Goal: Transaction & Acquisition: Book appointment/travel/reservation

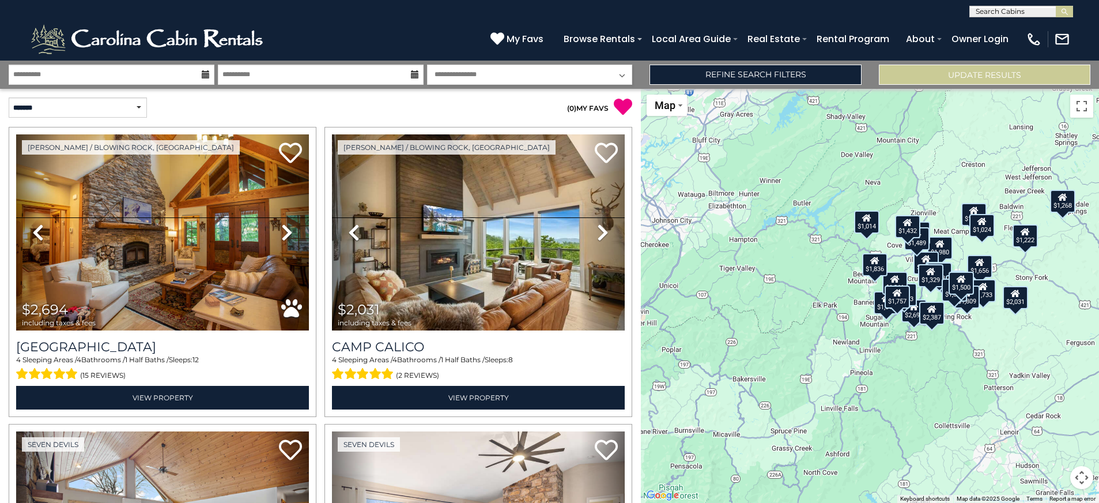
click at [1088, 483] on button "Map camera controls" at bounding box center [1081, 477] width 23 height 23
click at [1056, 427] on button "Zoom in" at bounding box center [1052, 419] width 23 height 23
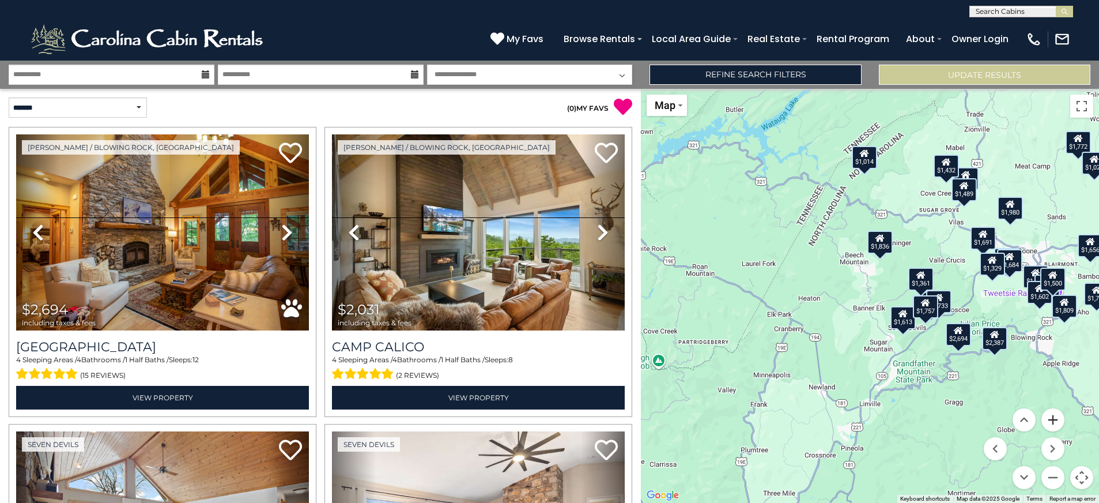
click at [1056, 427] on button "Zoom in" at bounding box center [1052, 419] width 23 height 23
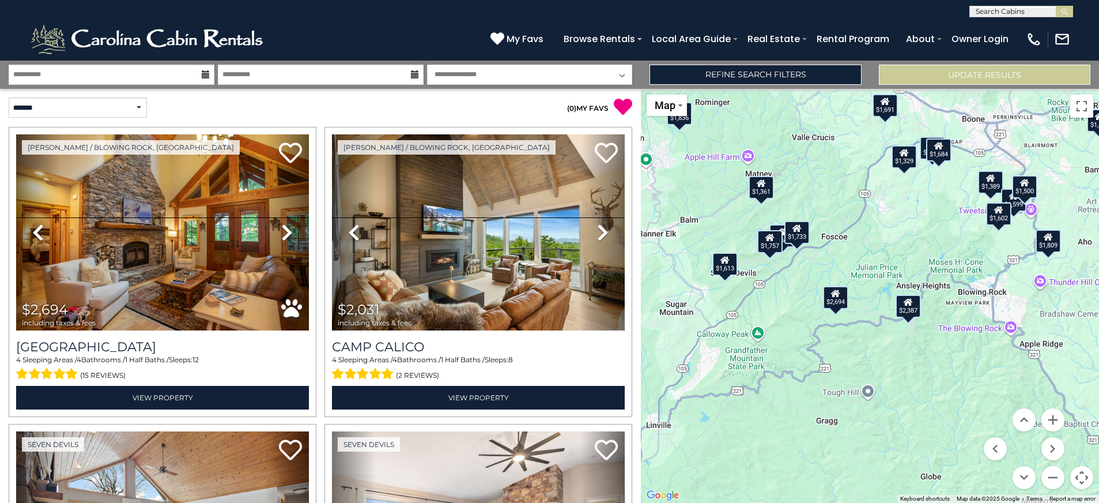
drag, startPoint x: 878, startPoint y: 391, endPoint x: 666, endPoint y: 303, distance: 229.7
click at [666, 303] on div "$2,694 $2,031 $2,658 $1,613 $2,387 $1,980 $1,389 $1,656 $1,691 $1,014 $1,772 $1…" at bounding box center [870, 296] width 458 height 414
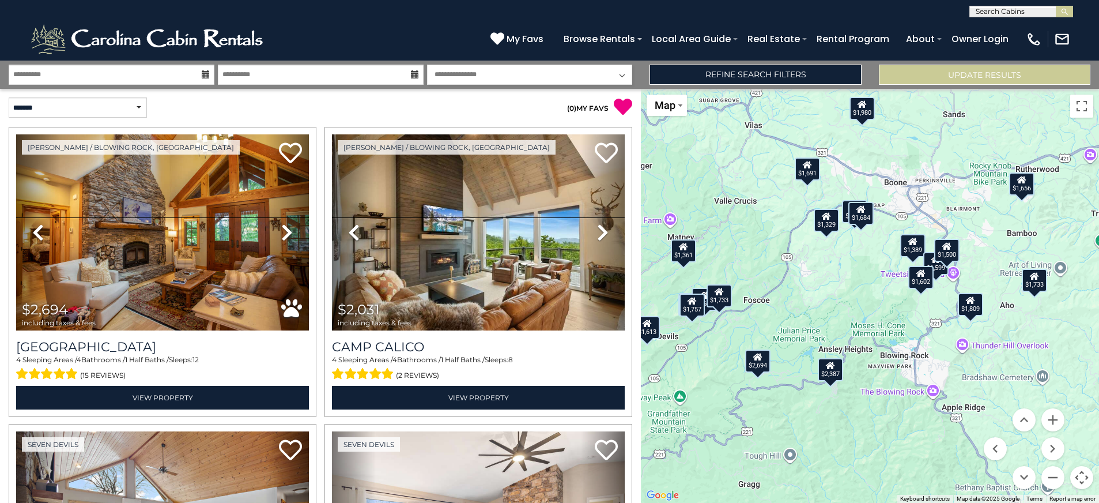
drag, startPoint x: 897, startPoint y: 250, endPoint x: 819, endPoint y: 315, distance: 101.5
click at [819, 315] on div "$2,694 $2,031 $2,658 $1,613 $2,387 $1,980 $1,389 $1,656 $1,691 $1,014 $1,772 $1…" at bounding box center [870, 296] width 458 height 414
click at [917, 258] on div "$2,694 $2,031 $2,658 $1,613 $2,387 $1,980 $1,389 $1,656 $1,691 $1,014 $1,772 $1…" at bounding box center [870, 296] width 458 height 414
click at [919, 252] on div "$1,389" at bounding box center [912, 245] width 25 height 23
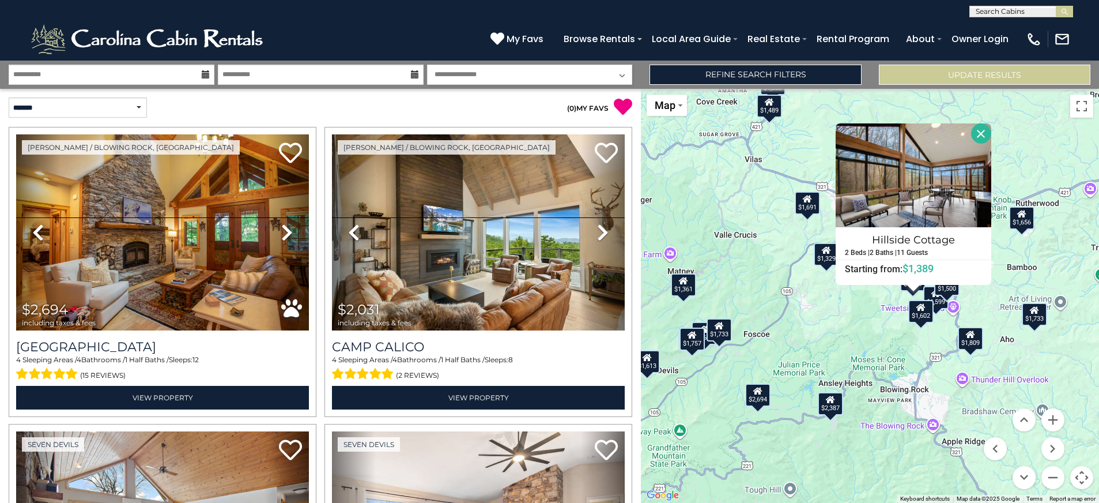
click at [851, 319] on div "$2,694 $2,031 $2,658 $1,613 $2,387 $1,980 $1,389 $1,656 $1,691 $1,014 $1,772 $1…" at bounding box center [870, 296] width 458 height 414
click at [945, 292] on div "$1,500" at bounding box center [946, 284] width 25 height 23
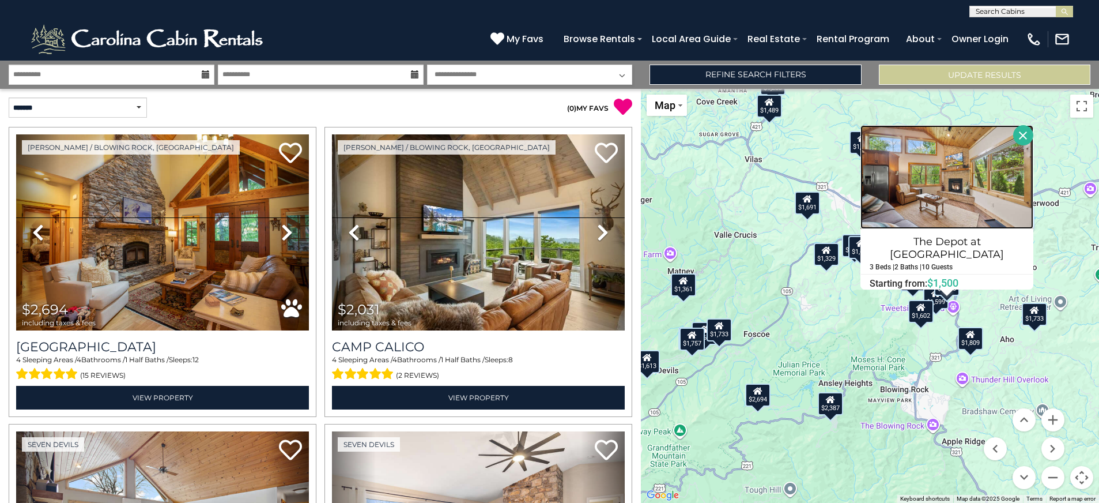
click at [935, 224] on img at bounding box center [946, 177] width 173 height 104
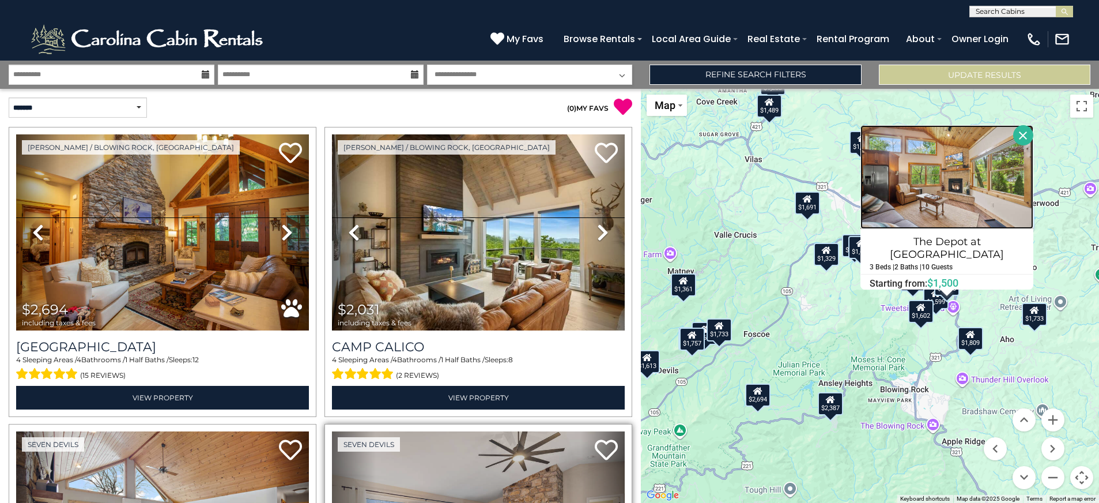
scroll to position [231, 0]
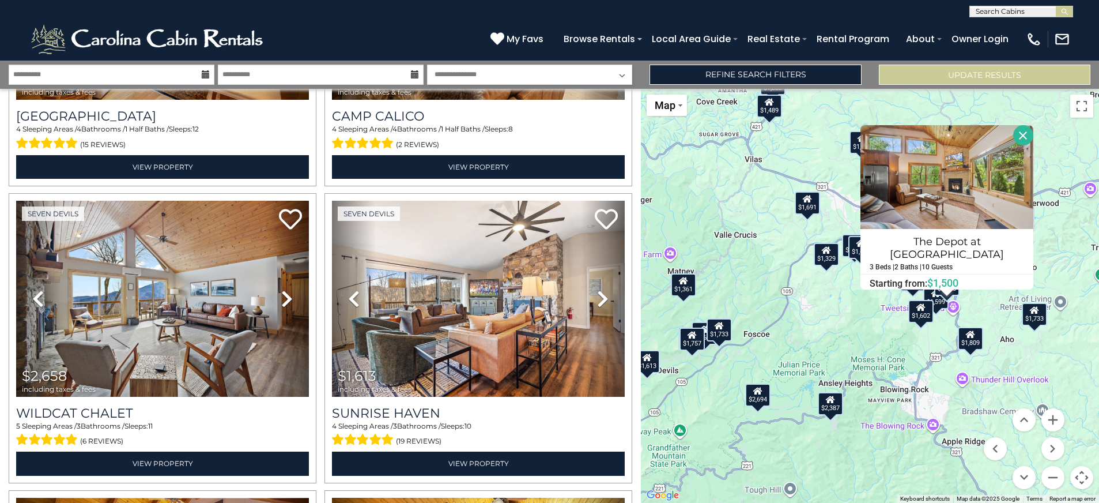
click at [721, 338] on div "$1,733" at bounding box center [719, 329] width 25 height 23
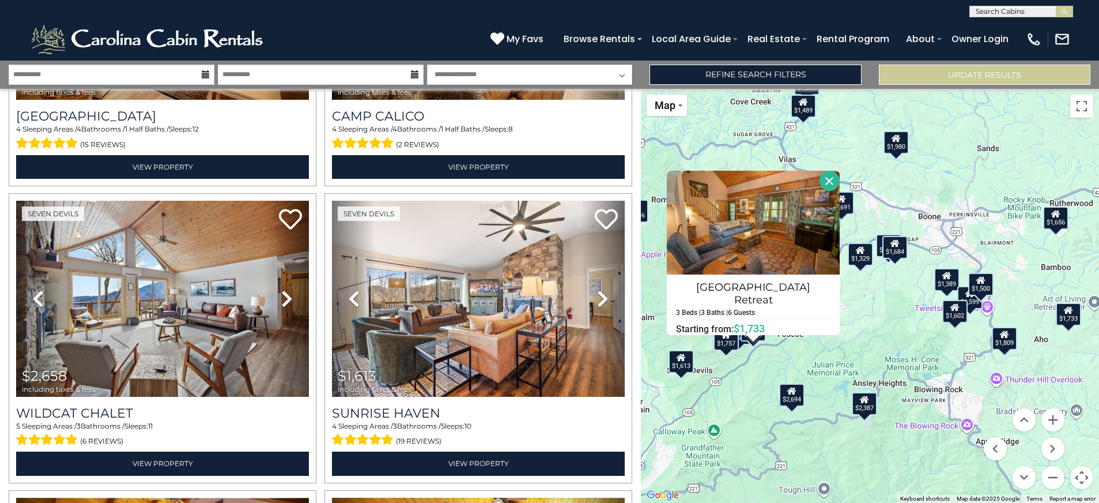
click at [897, 251] on div "$1,684" at bounding box center [894, 247] width 25 height 23
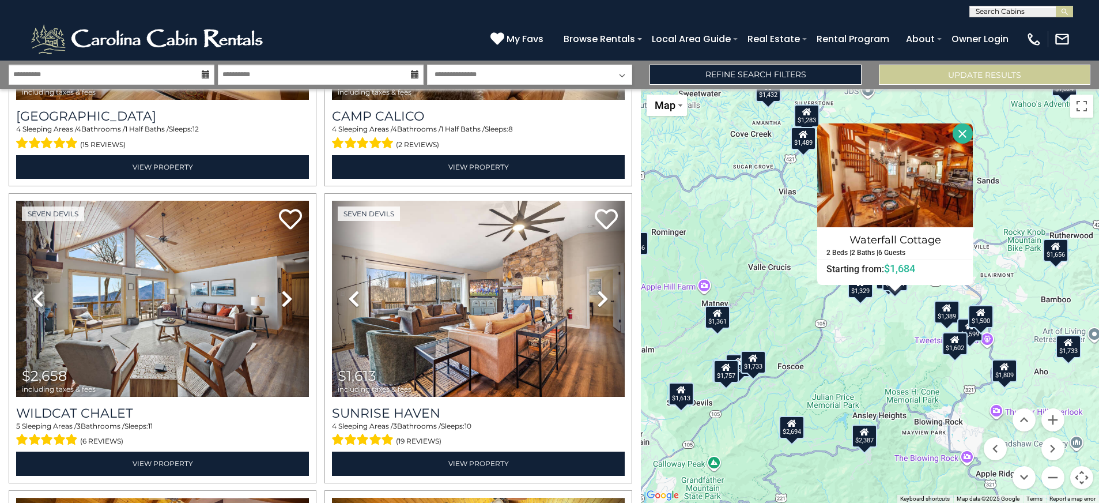
click at [864, 294] on div "$1,329" at bounding box center [860, 286] width 25 height 23
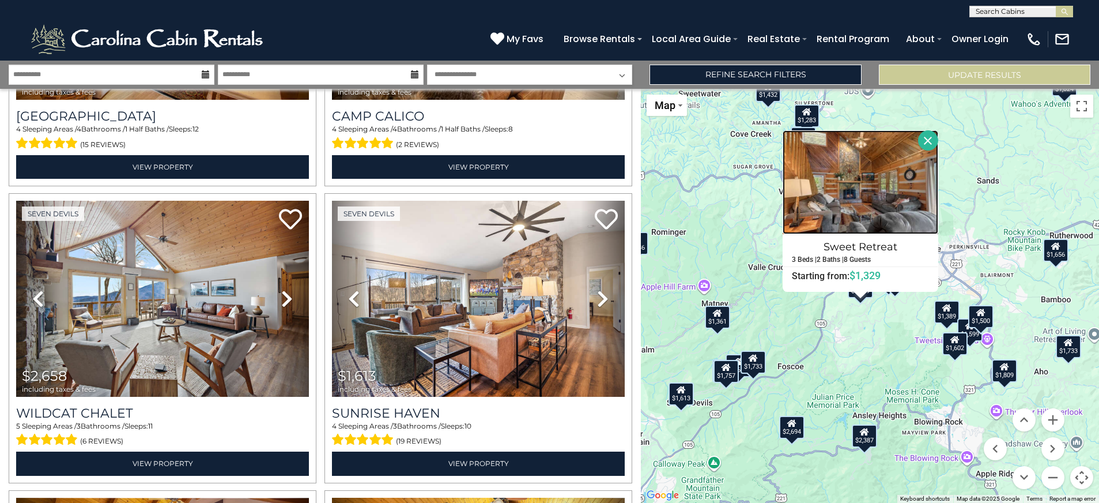
click at [875, 201] on img at bounding box center [861, 182] width 156 height 104
click at [756, 372] on div "$1,733" at bounding box center [753, 361] width 25 height 23
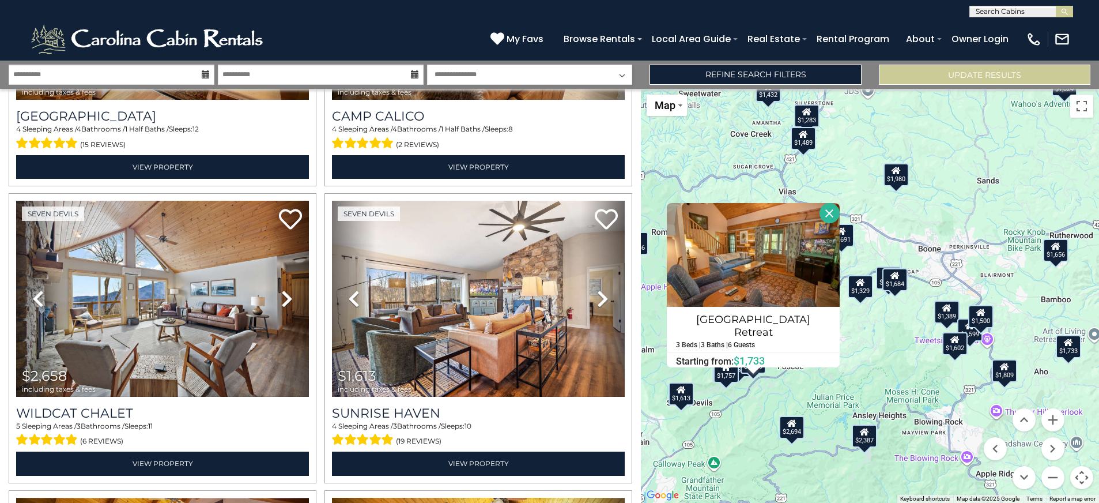
click at [844, 237] on div "$1,691" at bounding box center [841, 235] width 25 height 23
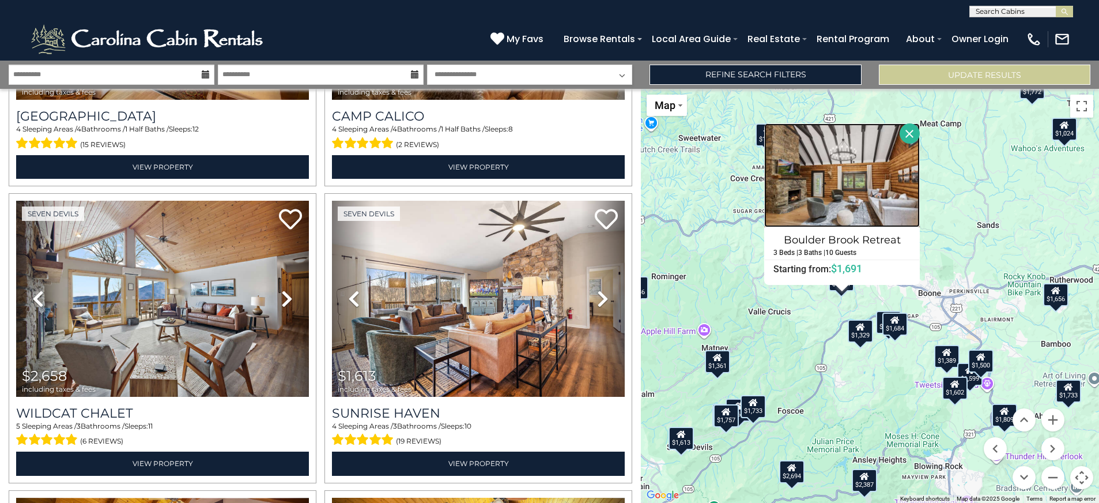
click at [844, 211] on img at bounding box center [842, 175] width 156 height 104
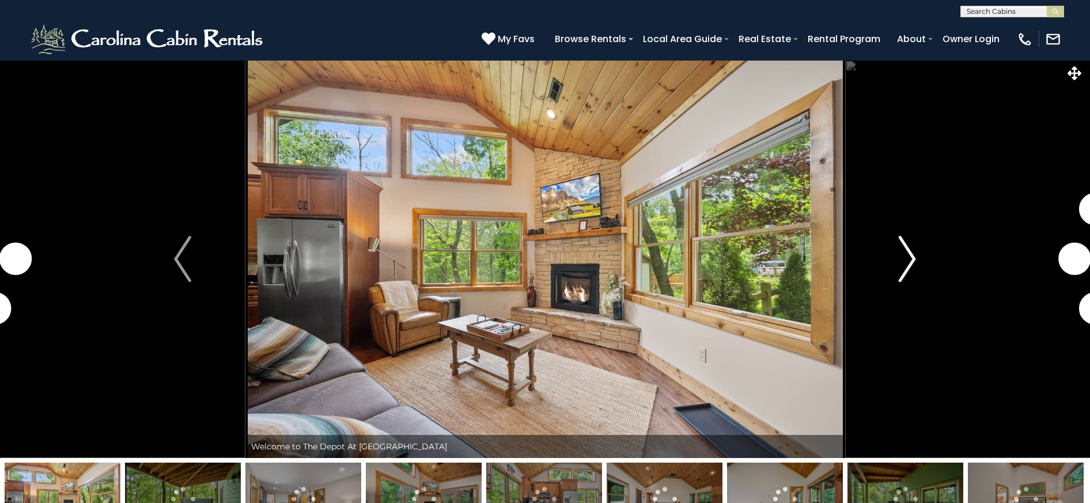
click at [909, 269] on img "Next" at bounding box center [907, 259] width 17 height 46
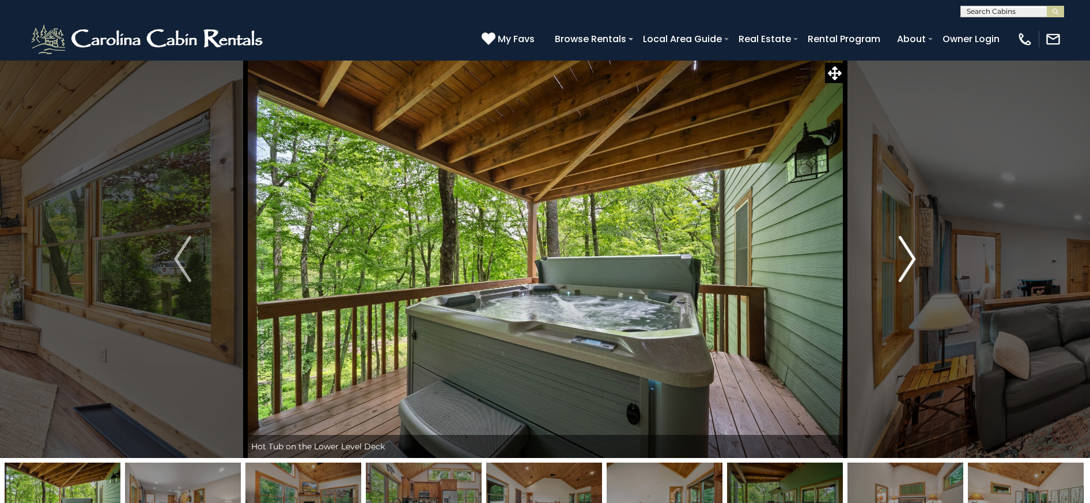
click at [917, 265] on button "Next" at bounding box center [907, 259] width 125 height 398
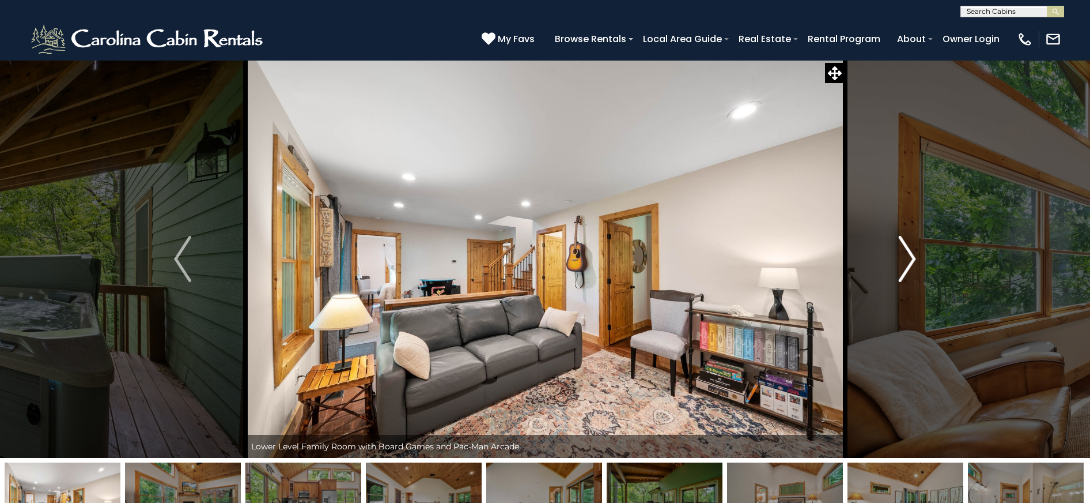
click at [917, 265] on button "Next" at bounding box center [907, 259] width 125 height 398
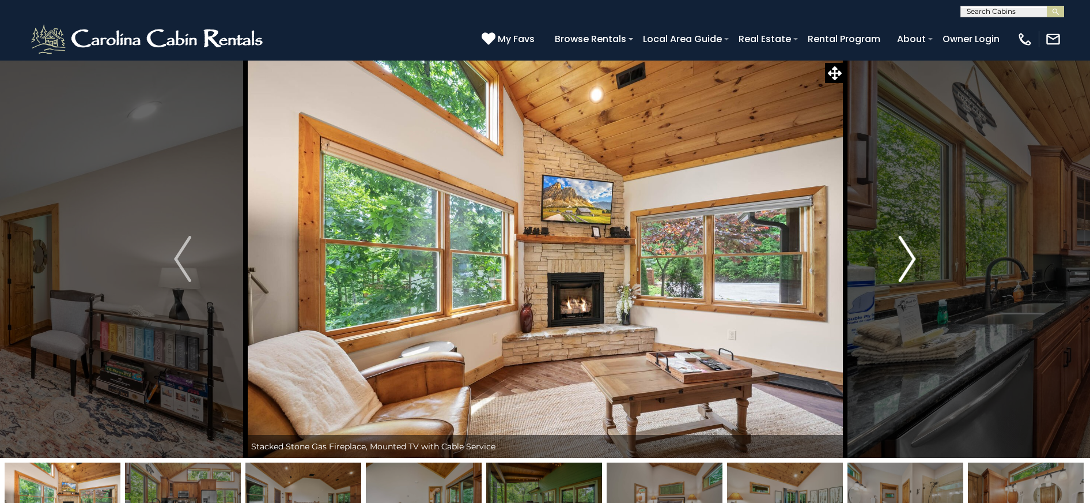
click at [917, 265] on button "Next" at bounding box center [907, 259] width 125 height 398
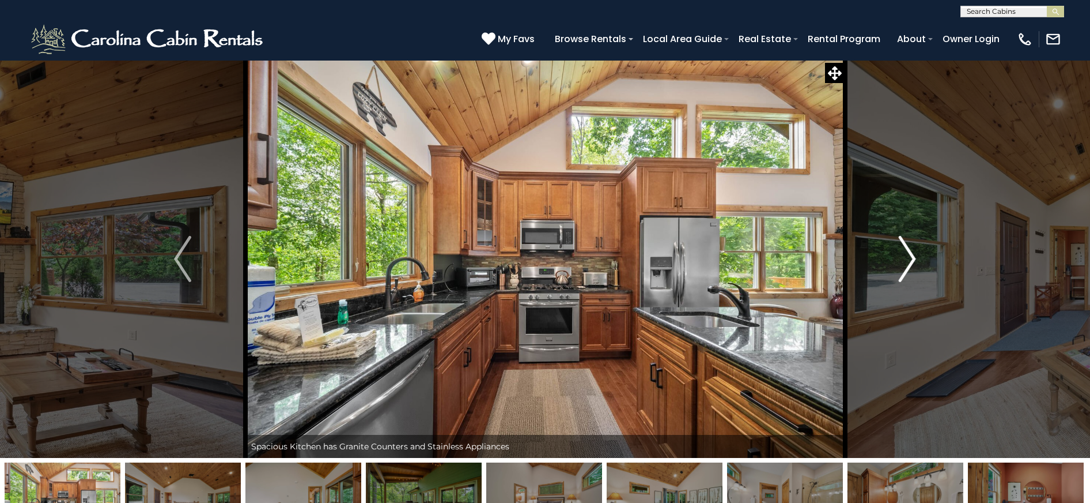
click at [917, 265] on button "Next" at bounding box center [907, 259] width 125 height 398
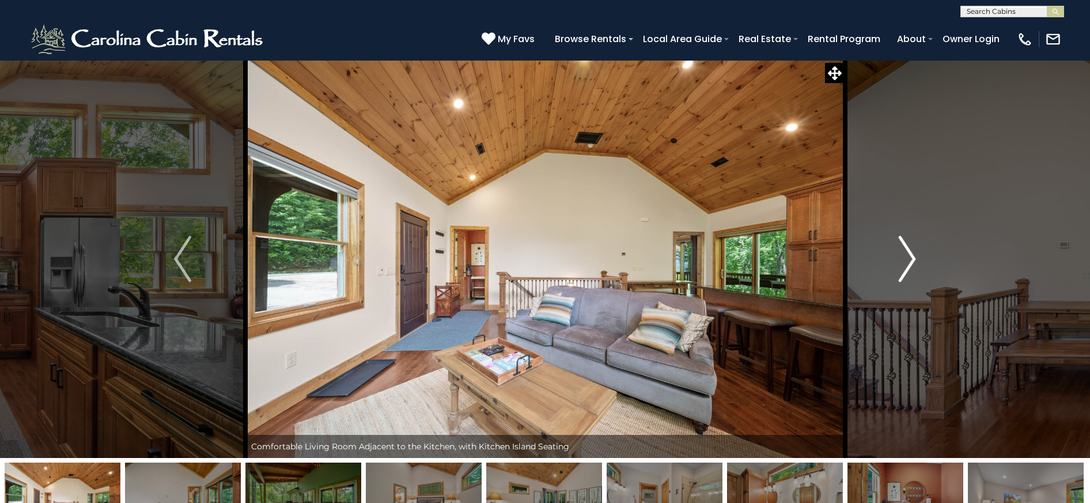
click at [917, 265] on button "Next" at bounding box center [907, 259] width 125 height 398
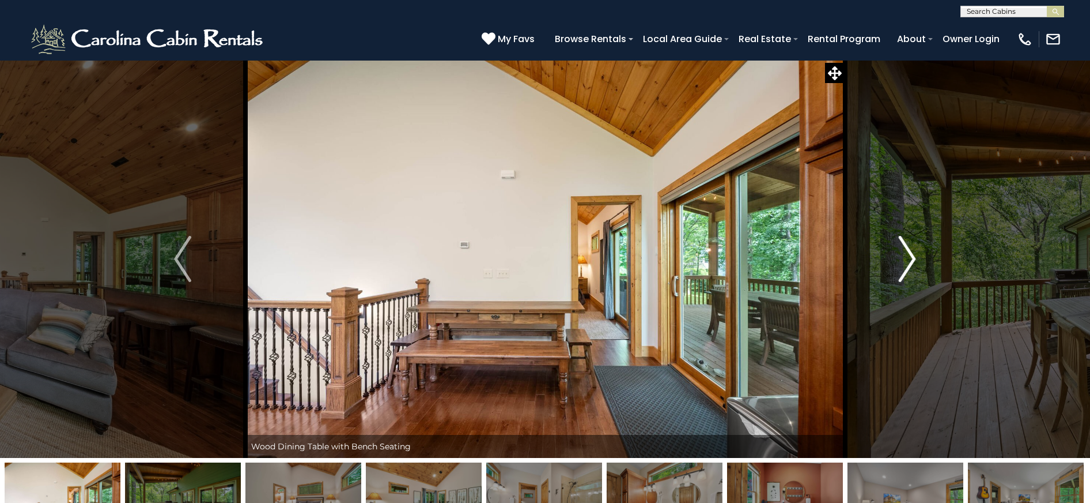
click at [917, 265] on button "Next" at bounding box center [907, 259] width 125 height 398
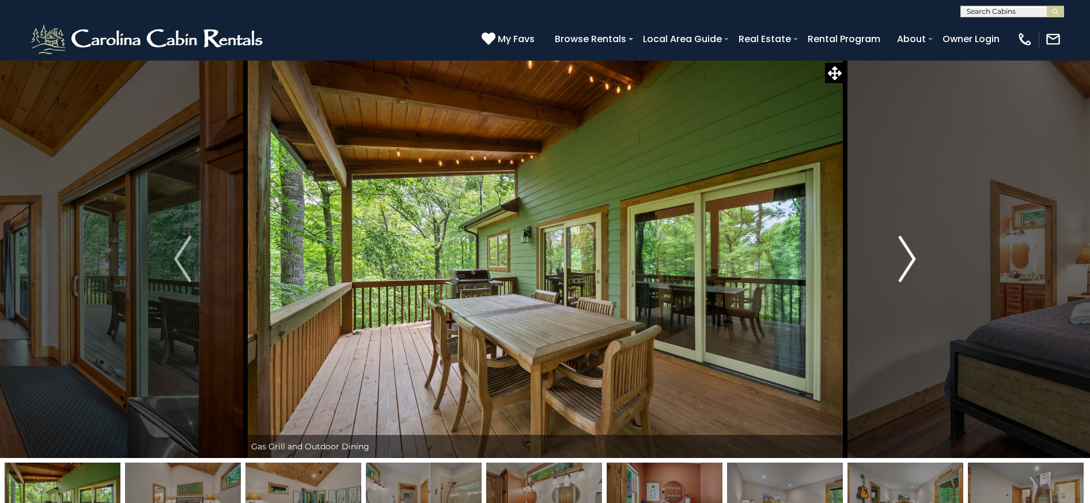
click at [917, 265] on button "Next" at bounding box center [907, 259] width 125 height 398
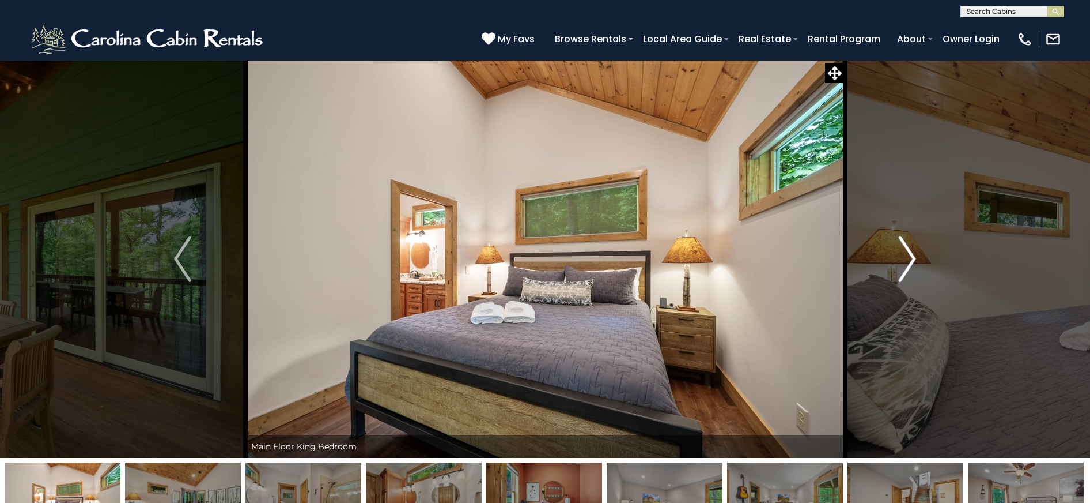
click at [917, 265] on button "Next" at bounding box center [907, 259] width 125 height 398
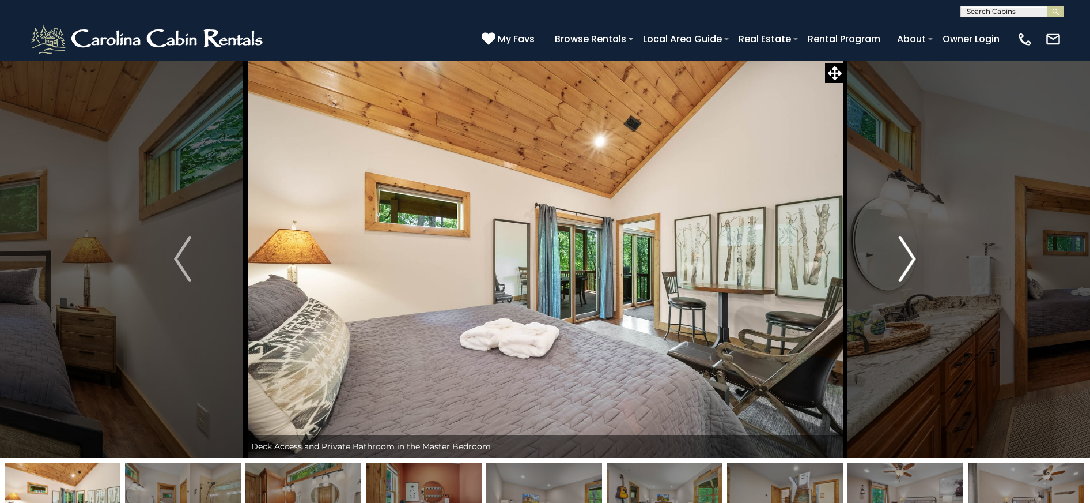
click at [917, 265] on button "Next" at bounding box center [907, 259] width 125 height 398
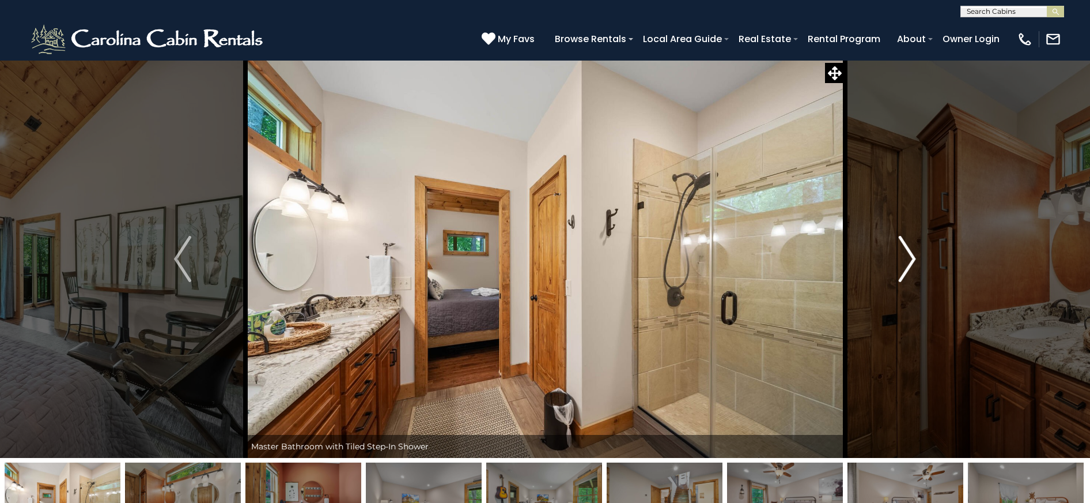
click at [917, 265] on button "Next" at bounding box center [907, 259] width 125 height 398
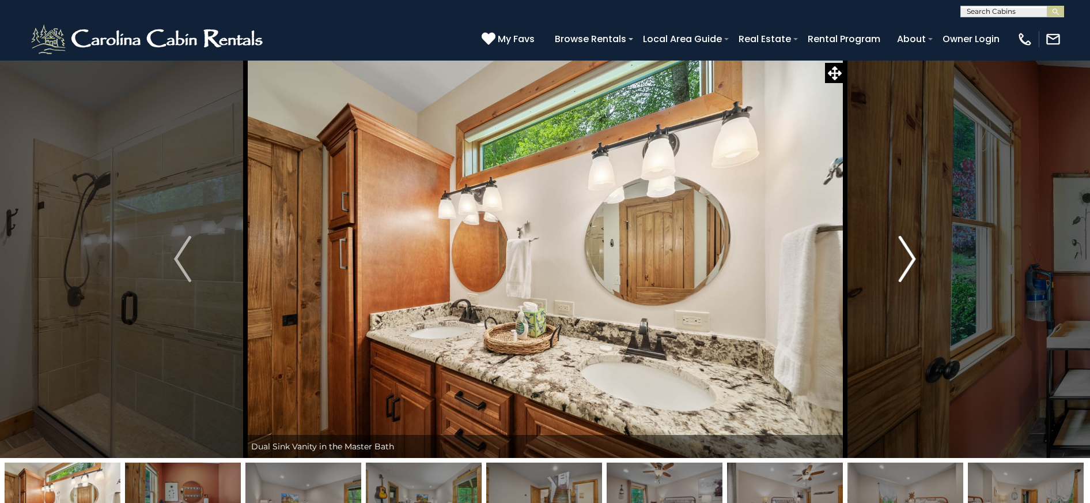
click at [917, 265] on button "Next" at bounding box center [907, 259] width 125 height 398
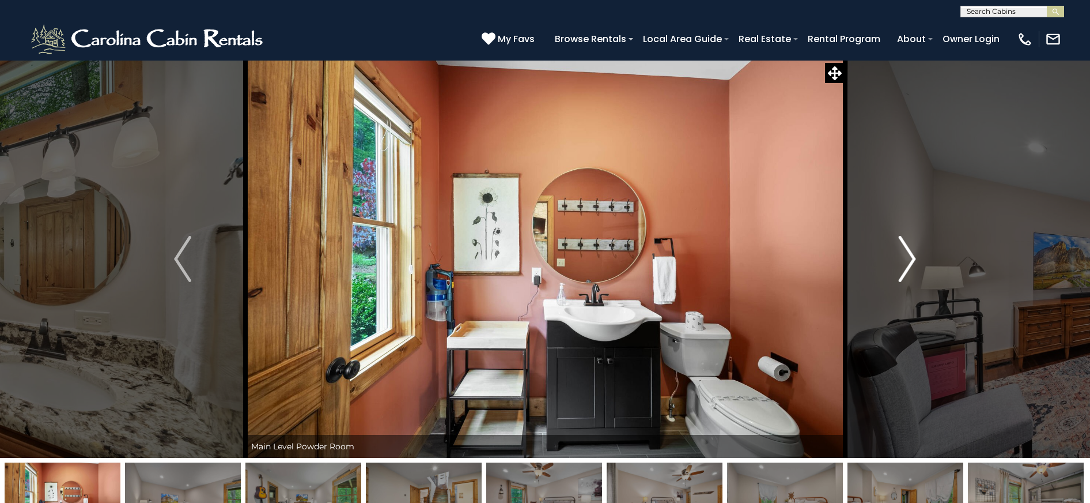
click at [917, 265] on button "Next" at bounding box center [907, 259] width 125 height 398
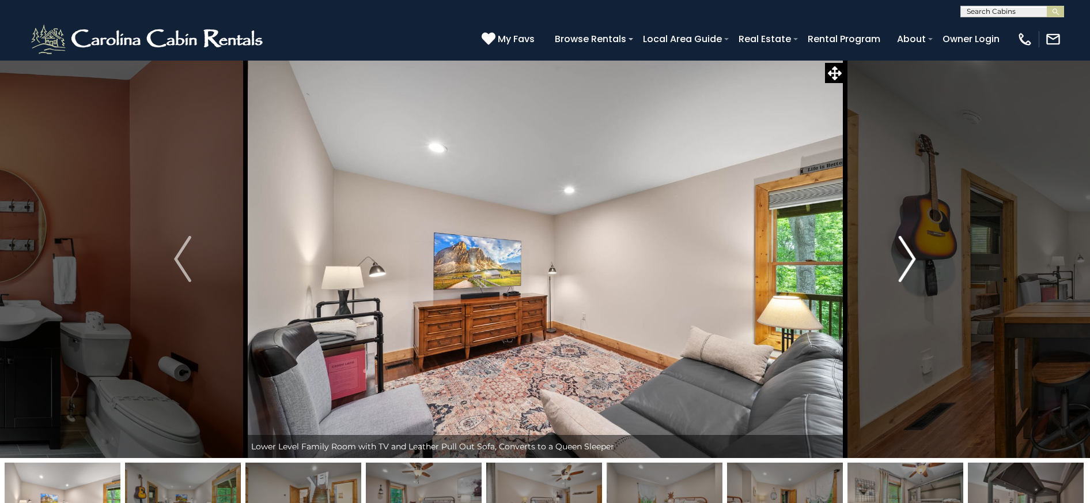
click at [917, 265] on button "Next" at bounding box center [907, 259] width 125 height 398
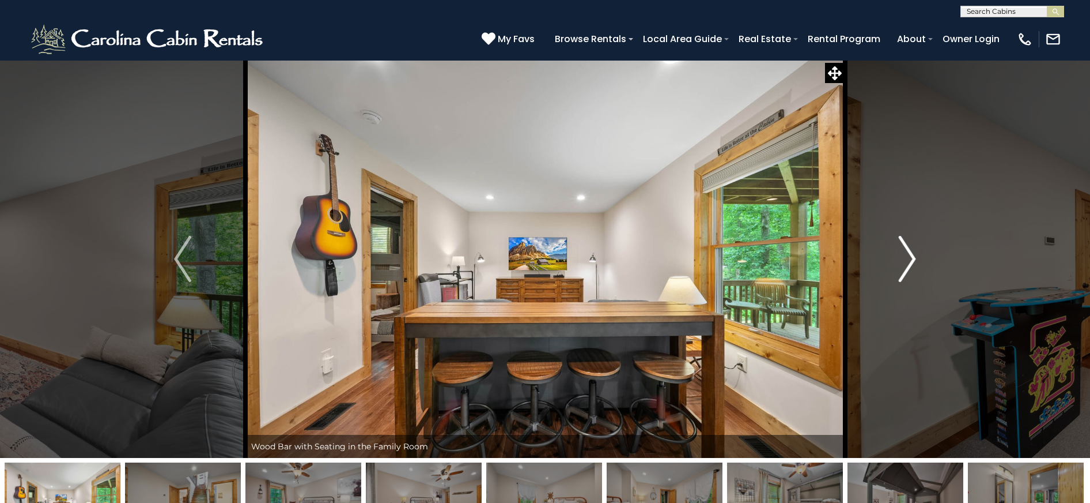
click at [917, 265] on button "Next" at bounding box center [907, 259] width 125 height 398
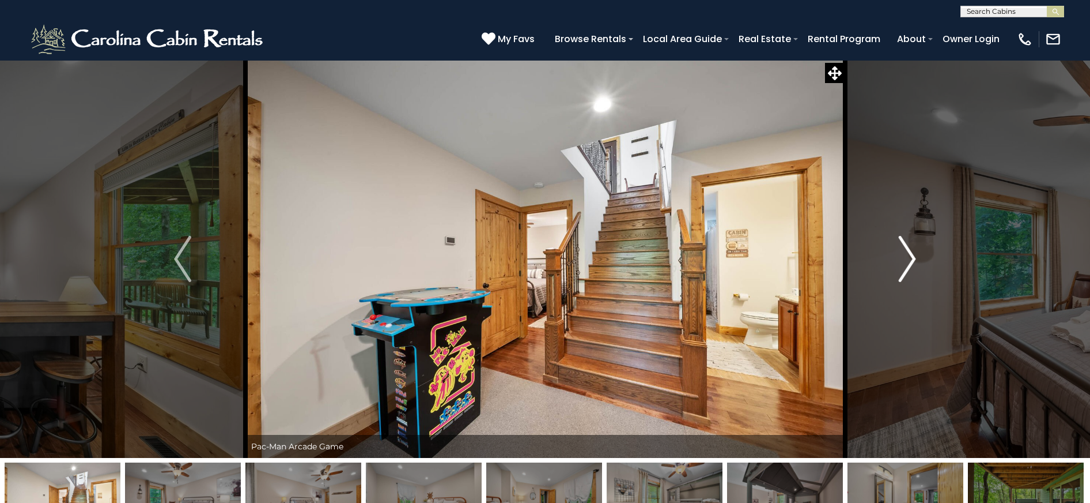
click at [917, 265] on button "Next" at bounding box center [907, 259] width 125 height 398
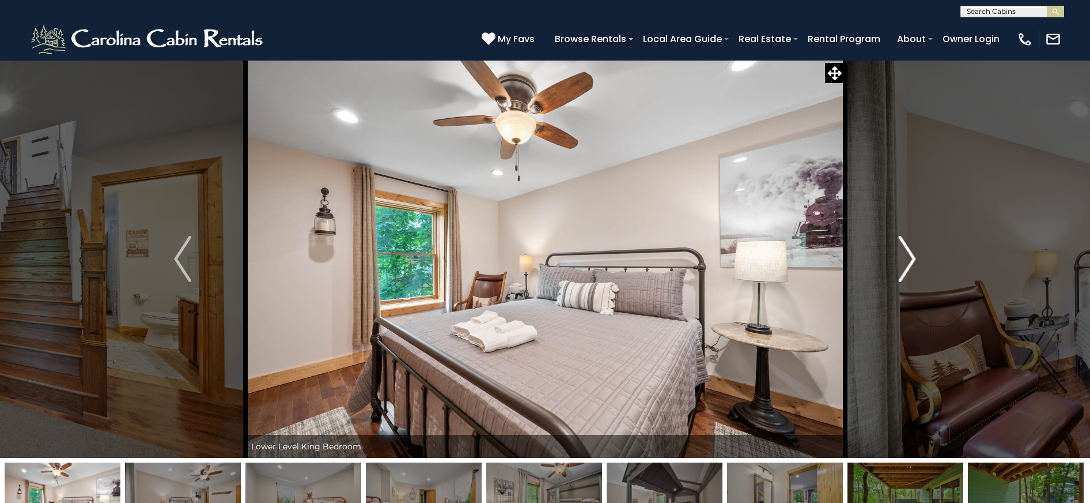
click at [917, 265] on button "Next" at bounding box center [907, 259] width 125 height 398
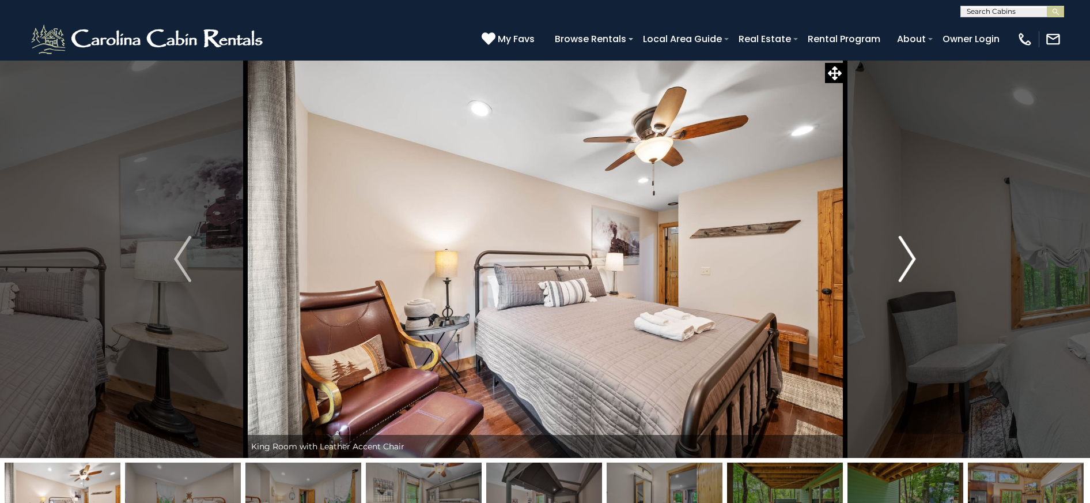
click at [917, 265] on button "Next" at bounding box center [907, 259] width 125 height 398
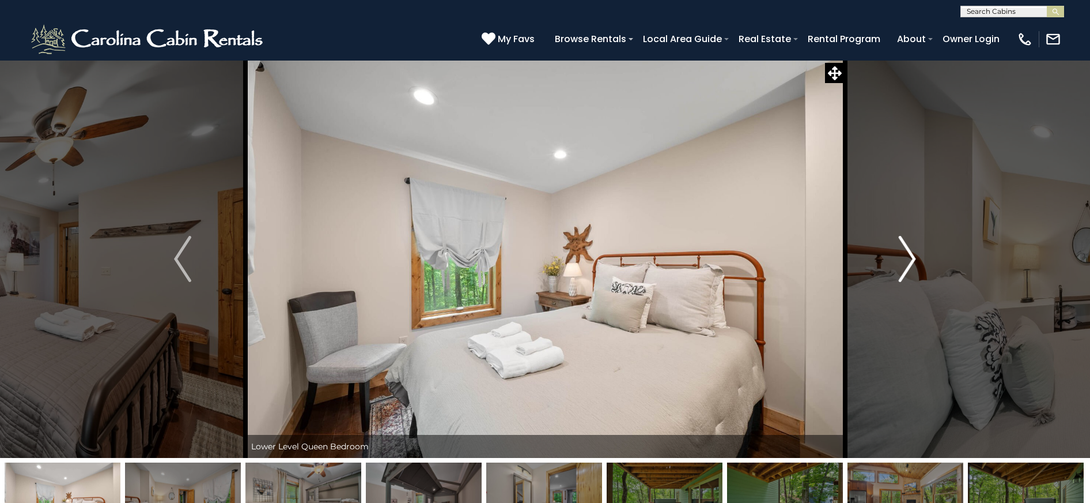
click at [917, 265] on button "Next" at bounding box center [907, 259] width 125 height 398
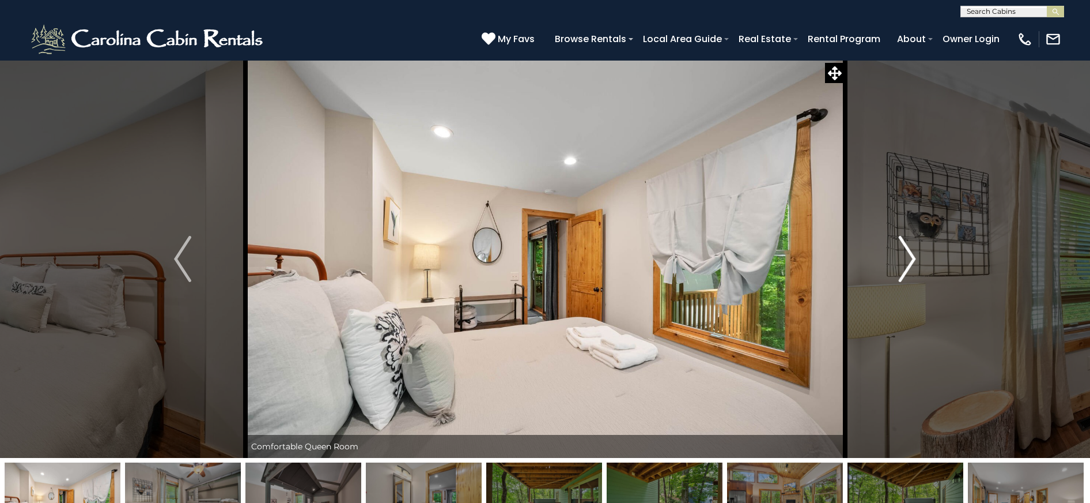
click at [917, 265] on button "Next" at bounding box center [907, 259] width 125 height 398
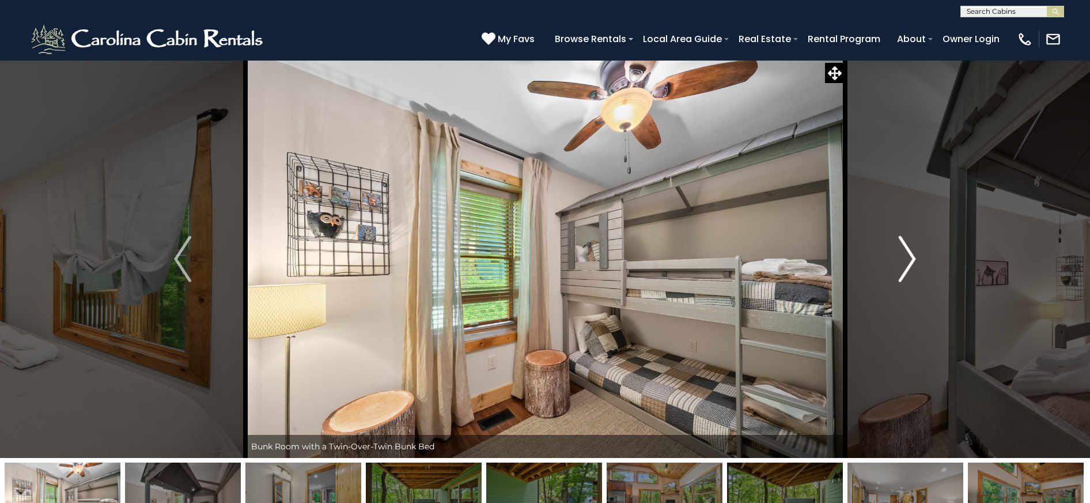
click at [917, 265] on button "Next" at bounding box center [907, 259] width 125 height 398
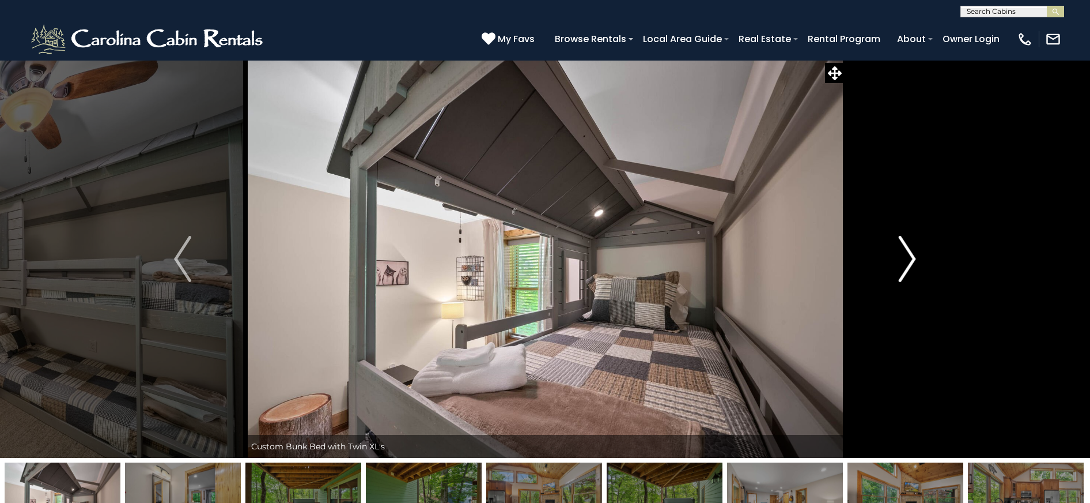
click at [917, 265] on button "Next" at bounding box center [907, 259] width 125 height 398
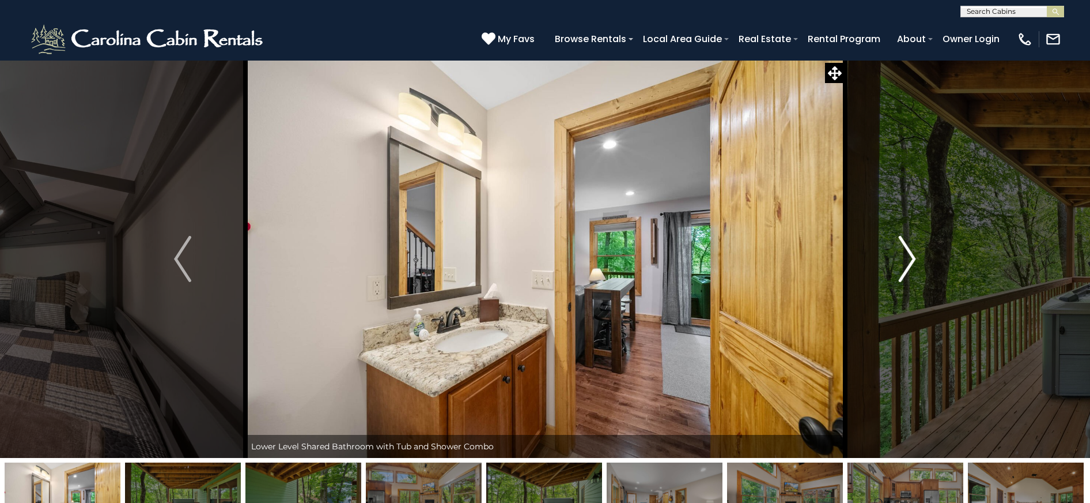
click at [917, 265] on button "Next" at bounding box center [907, 259] width 125 height 398
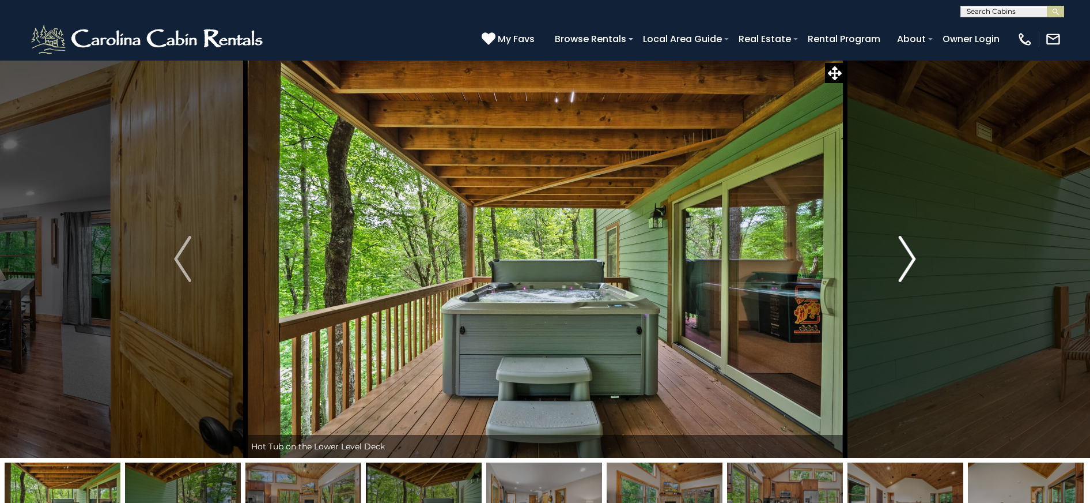
click at [917, 265] on button "Next" at bounding box center [907, 259] width 125 height 398
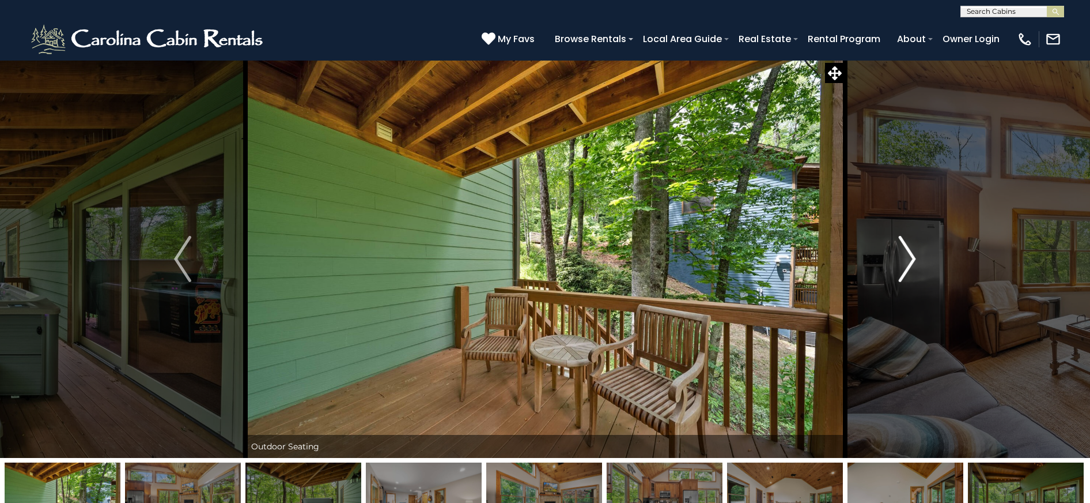
click at [917, 265] on button "Next" at bounding box center [907, 259] width 125 height 398
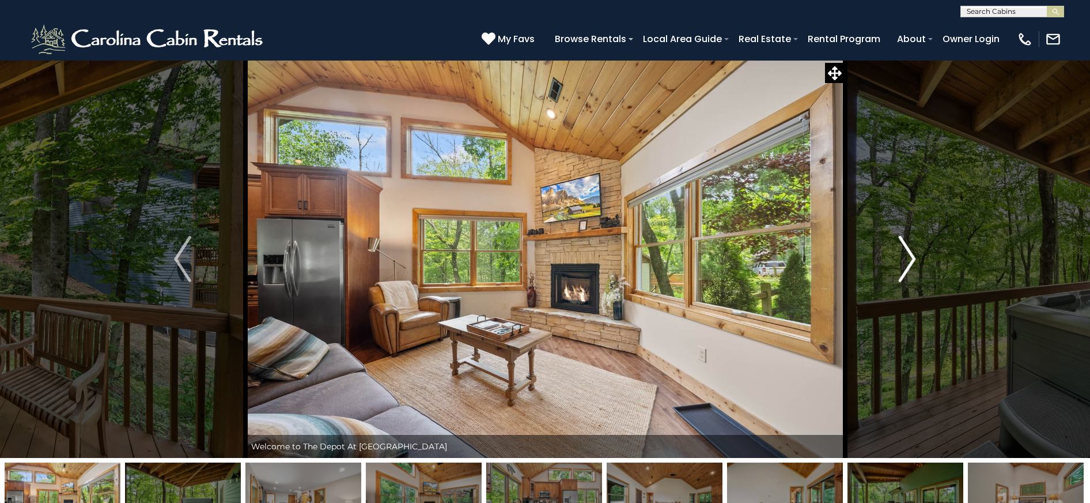
click at [917, 265] on button "Next" at bounding box center [907, 259] width 125 height 398
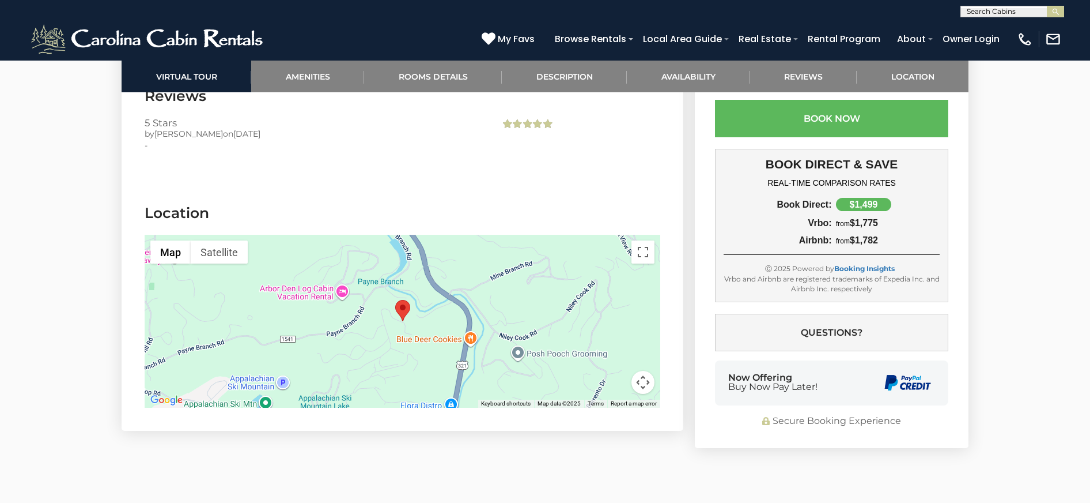
scroll to position [2248, 0]
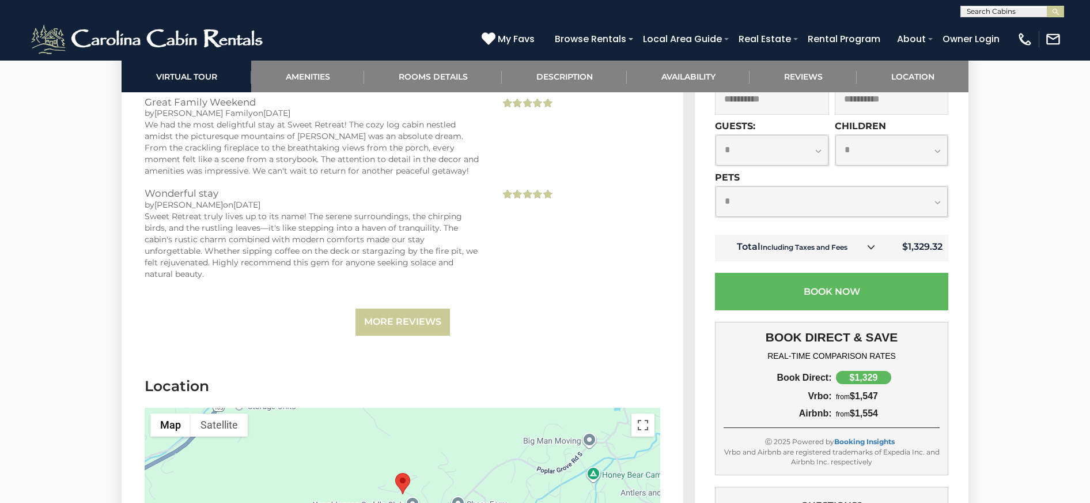
scroll to position [2997, 0]
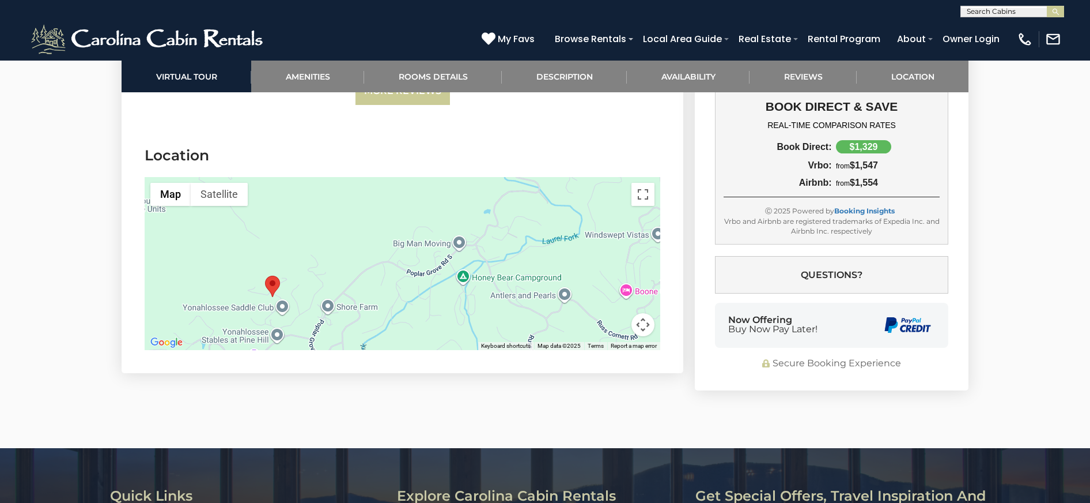
drag, startPoint x: 591, startPoint y: 299, endPoint x: 471, endPoint y: 330, distance: 123.8
click at [460, 333] on div at bounding box center [403, 263] width 516 height 173
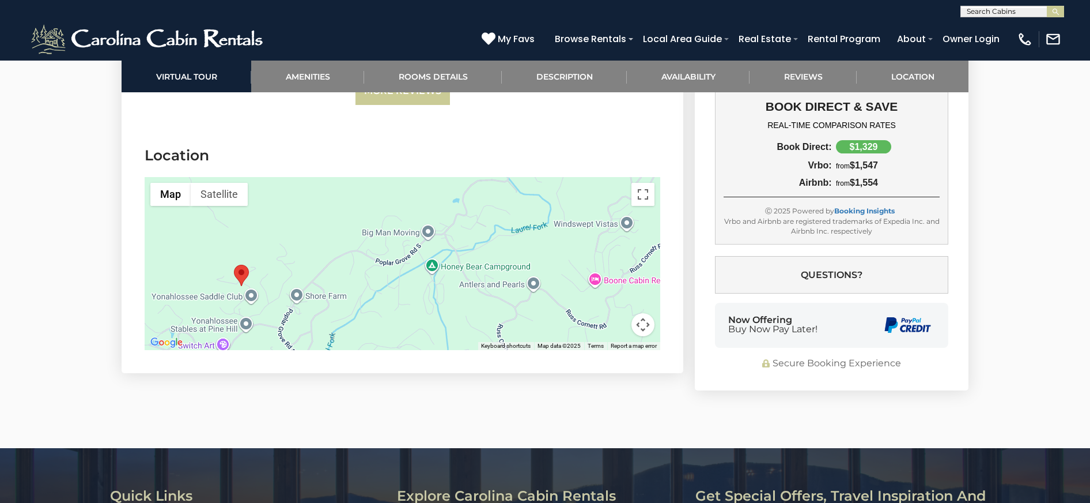
drag, startPoint x: 562, startPoint y: 272, endPoint x: 524, endPoint y: 262, distance: 39.3
click at [524, 262] on div at bounding box center [403, 263] width 516 height 173
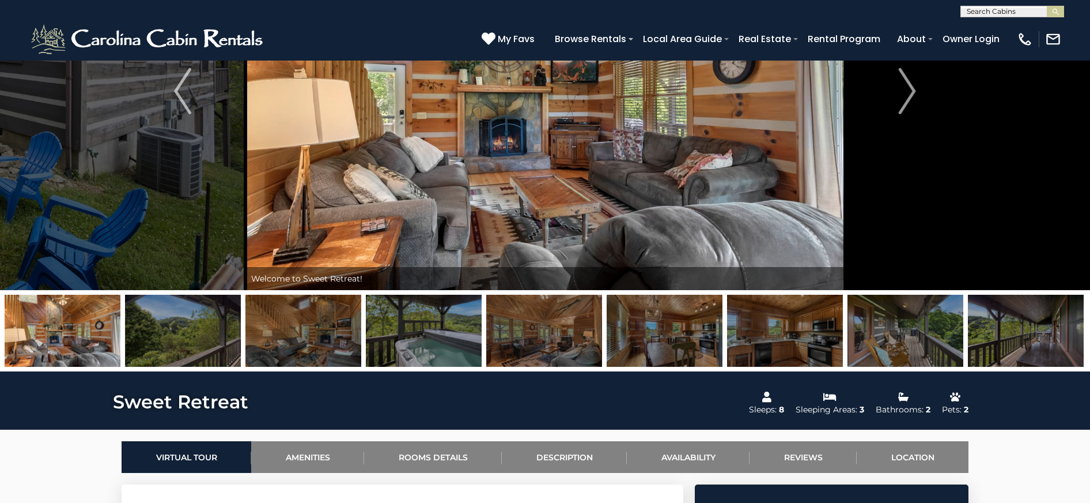
scroll to position [58, 0]
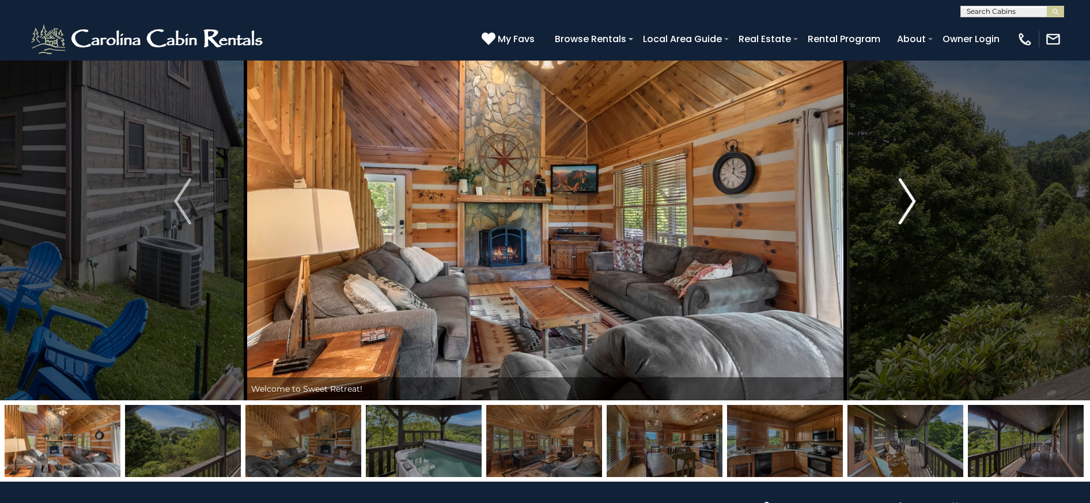
click at [905, 206] on img "Next" at bounding box center [907, 201] width 17 height 46
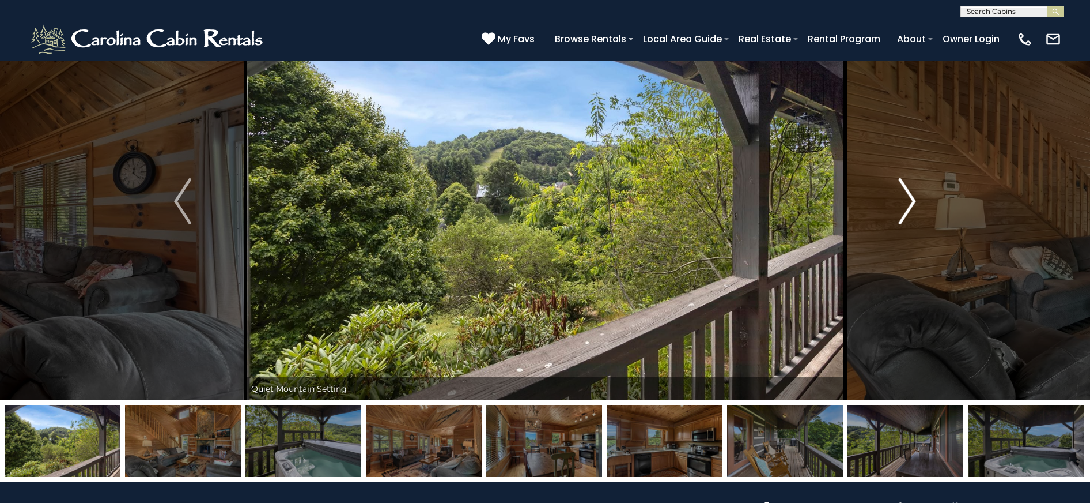
click at [905, 206] on img "Next" at bounding box center [907, 201] width 17 height 46
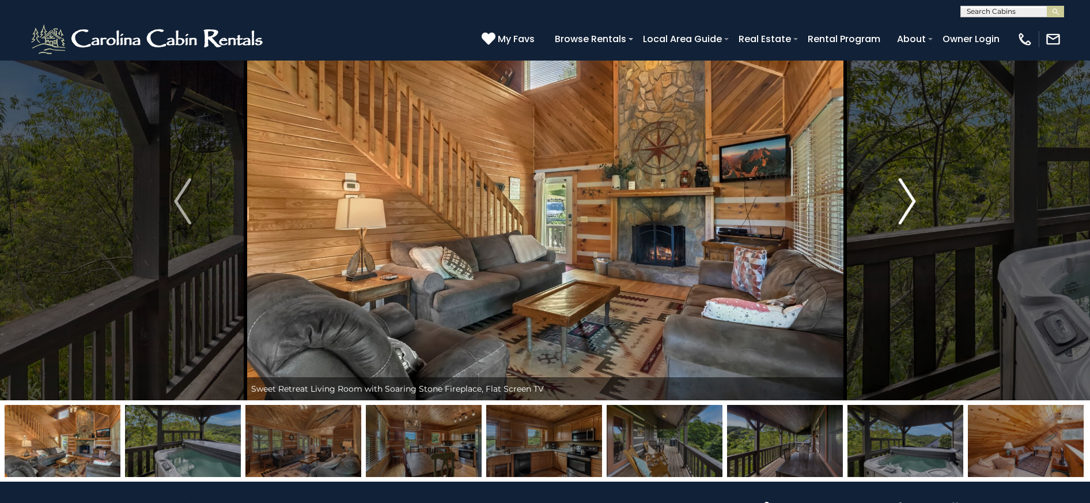
click at [906, 206] on img "Next" at bounding box center [907, 201] width 17 height 46
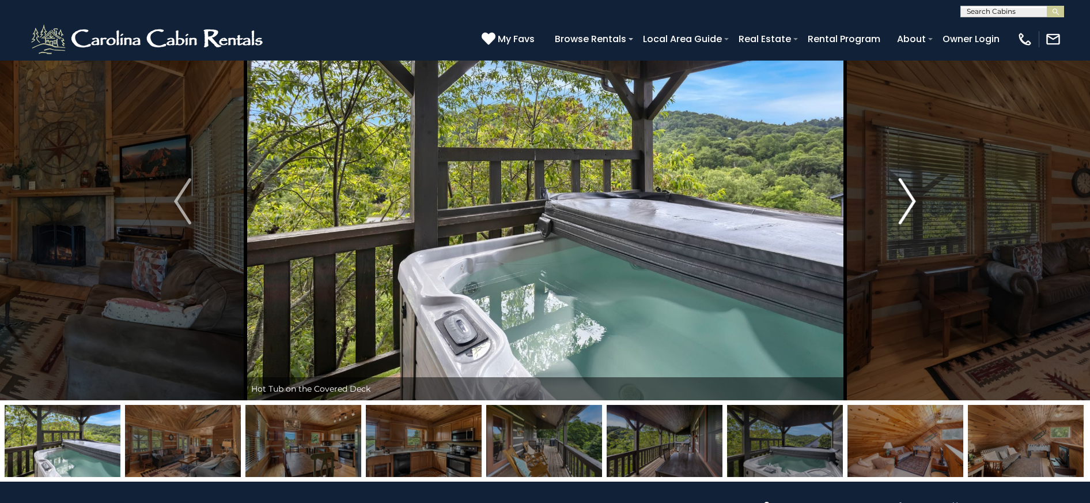
click at [906, 206] on img "Next" at bounding box center [907, 201] width 17 height 46
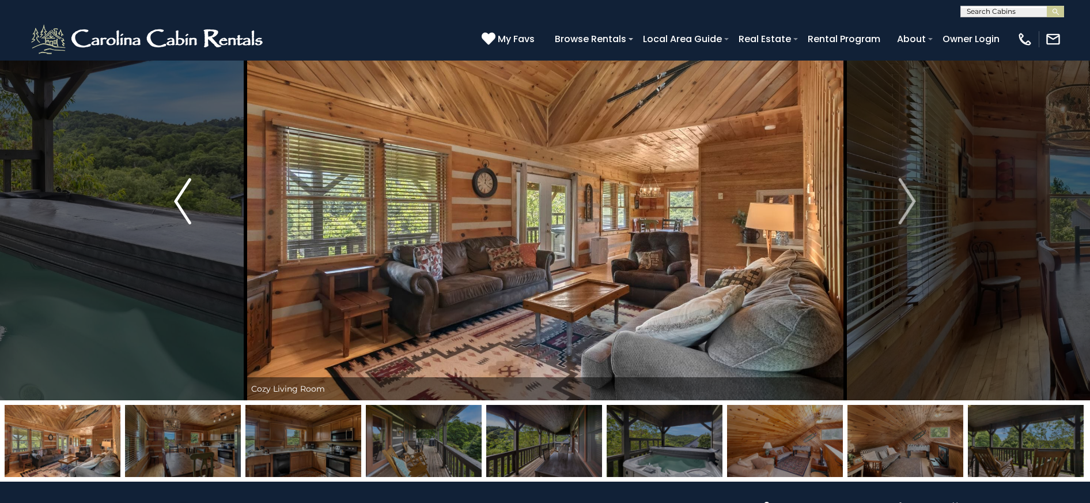
click at [184, 216] on img "Previous" at bounding box center [182, 201] width 17 height 46
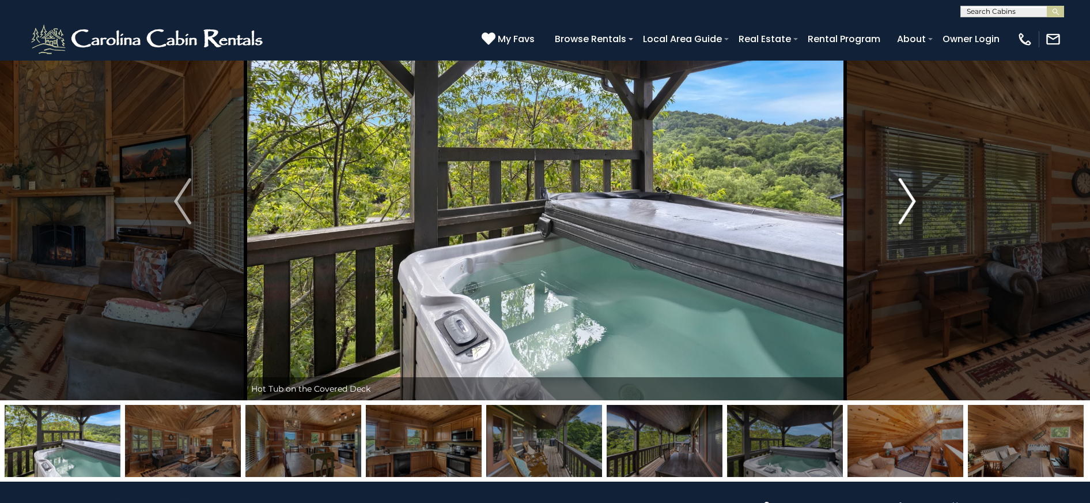
click at [896, 224] on button "Next" at bounding box center [907, 201] width 125 height 398
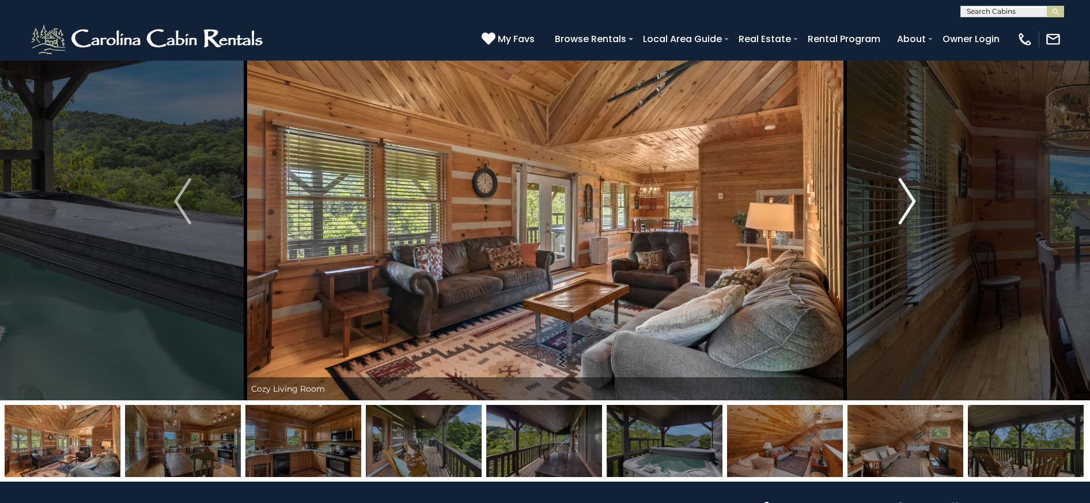
click at [896, 224] on button "Next" at bounding box center [907, 201] width 125 height 398
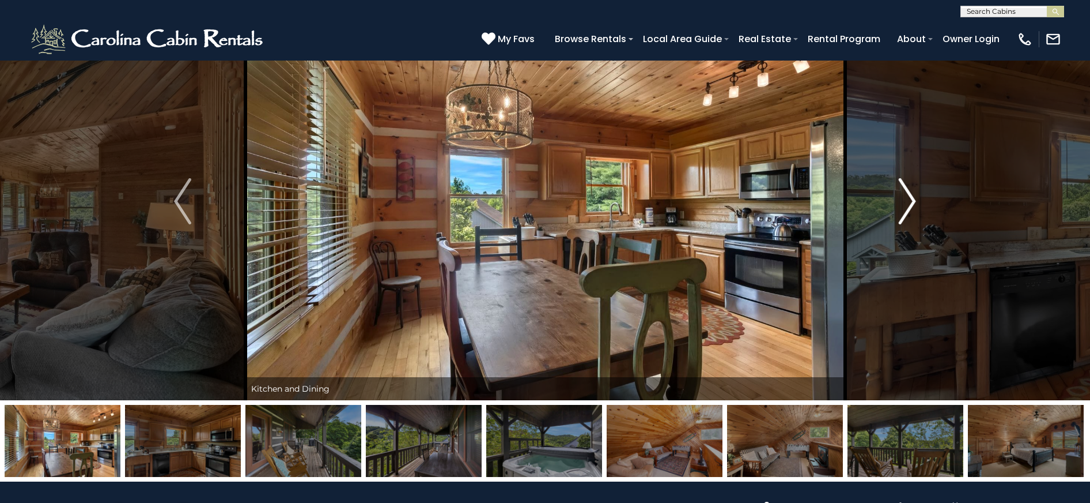
click at [896, 224] on button "Next" at bounding box center [907, 201] width 125 height 398
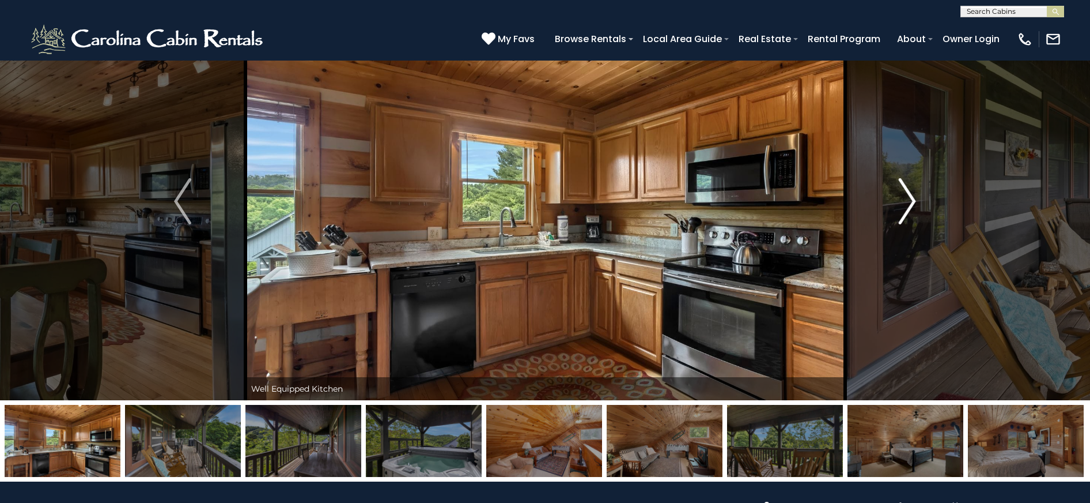
click at [896, 224] on button "Next" at bounding box center [907, 201] width 125 height 398
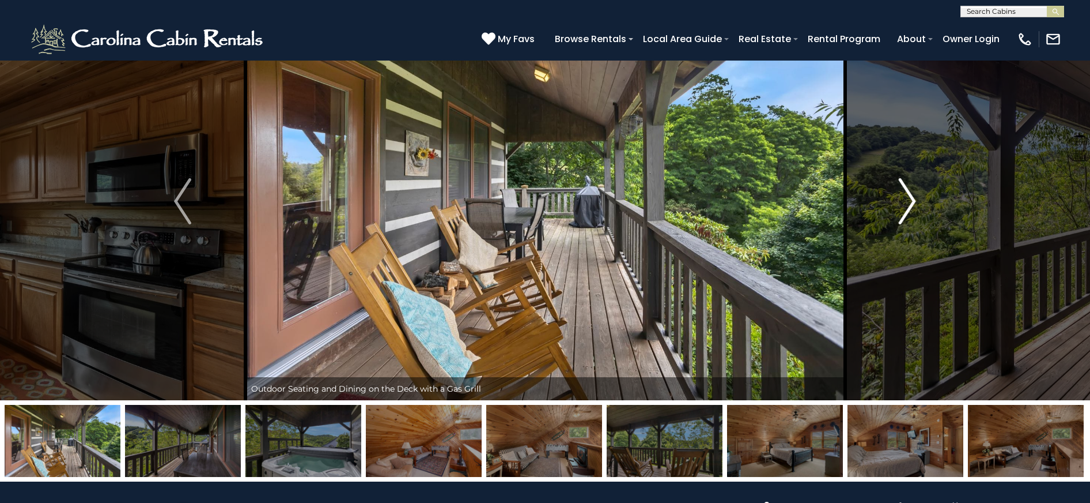
click at [896, 224] on button "Next" at bounding box center [907, 201] width 125 height 398
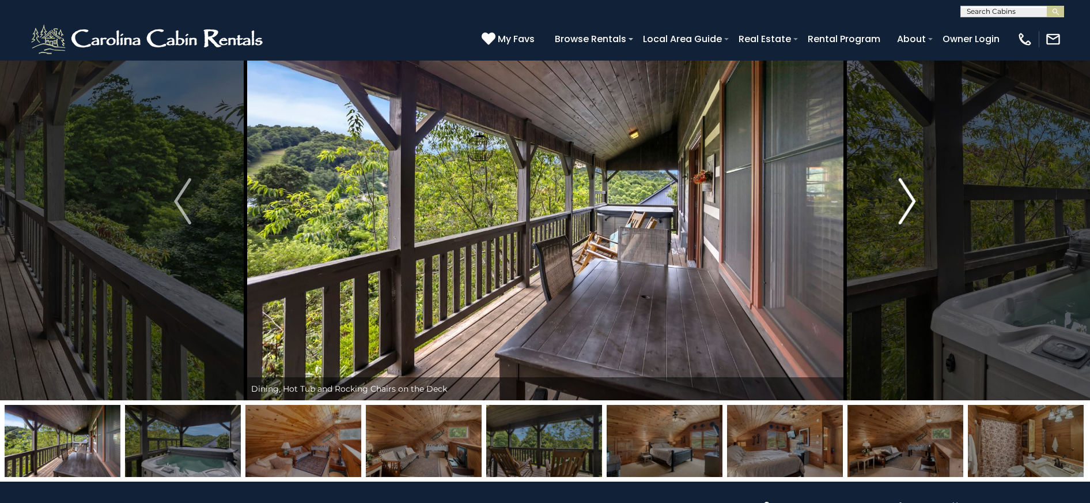
click at [896, 224] on button "Next" at bounding box center [907, 201] width 125 height 398
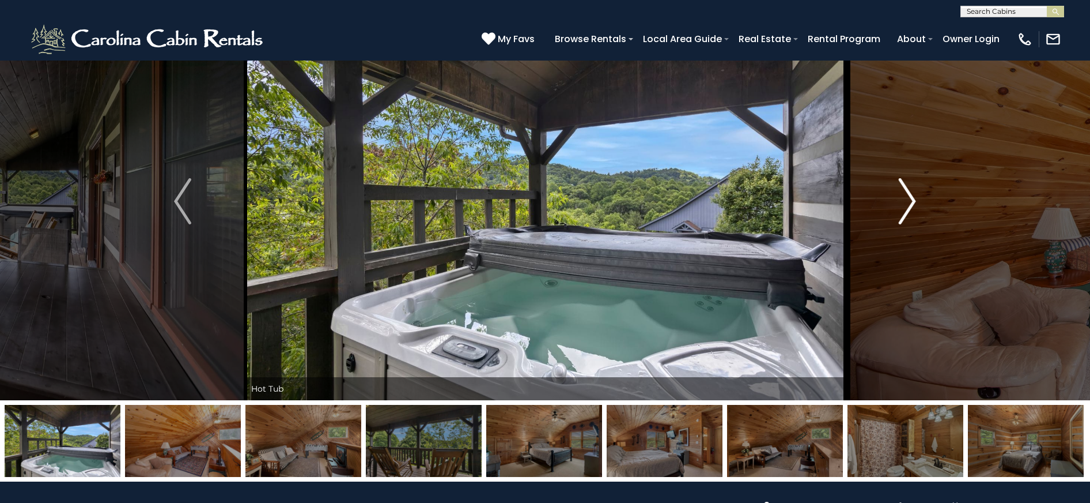
click at [896, 224] on button "Next" at bounding box center [907, 201] width 125 height 398
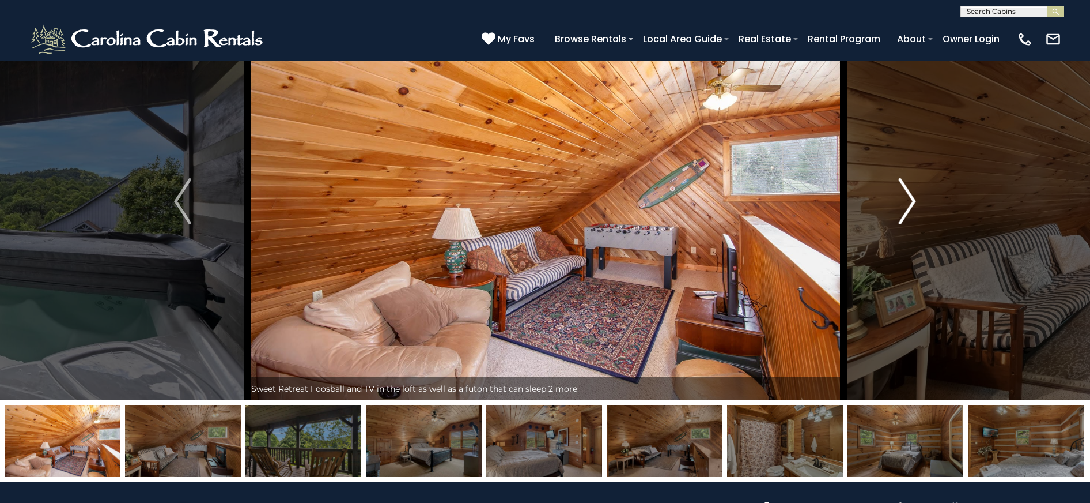
click at [896, 224] on button "Next" at bounding box center [907, 201] width 125 height 398
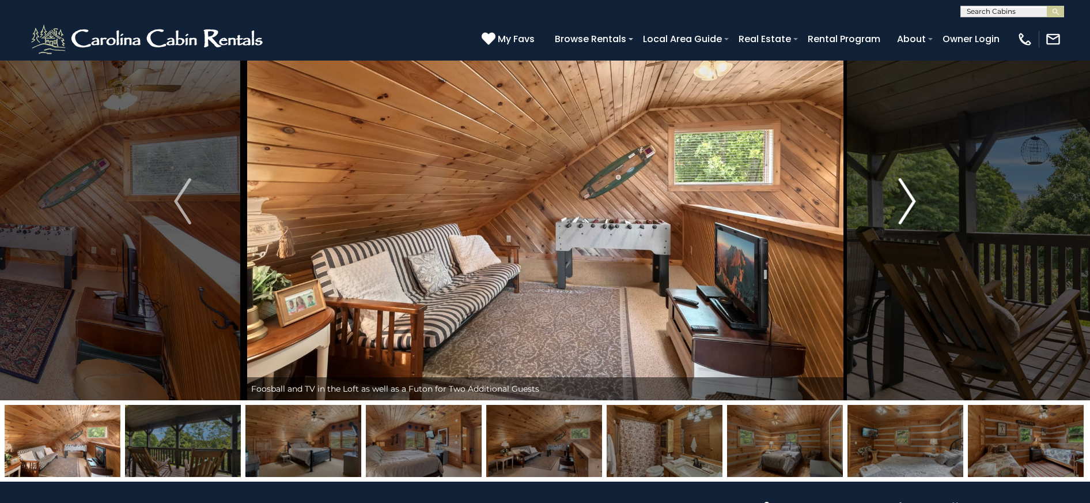
click at [896, 224] on button "Next" at bounding box center [907, 201] width 125 height 398
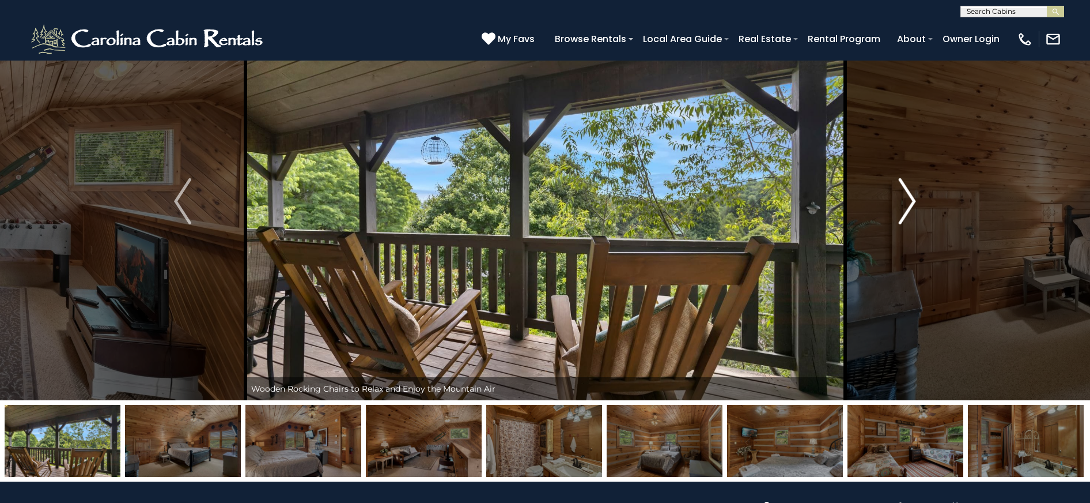
click at [896, 224] on button "Next" at bounding box center [907, 201] width 125 height 398
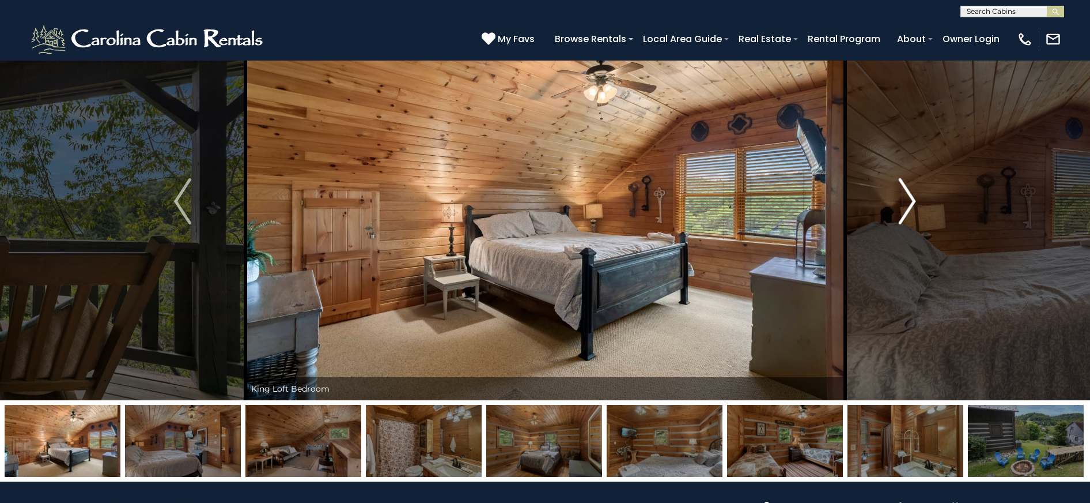
click at [896, 224] on button "Next" at bounding box center [907, 201] width 125 height 398
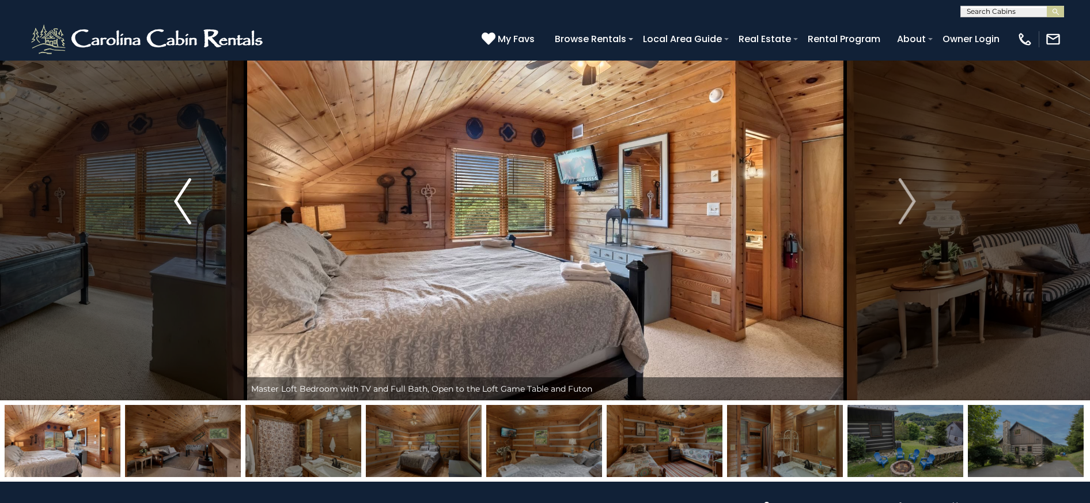
click at [174, 210] on img "Previous" at bounding box center [182, 201] width 17 height 46
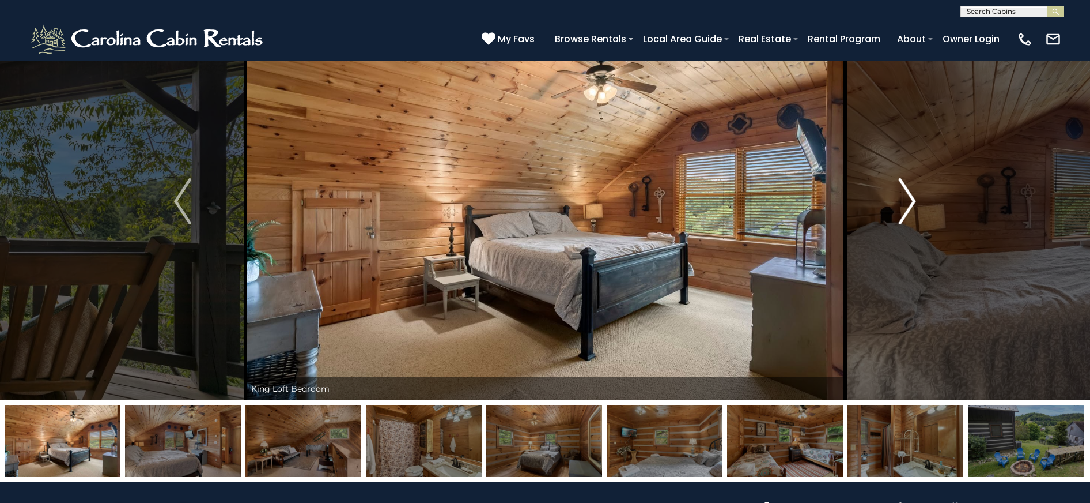
click at [898, 213] on button "Next" at bounding box center [907, 201] width 125 height 398
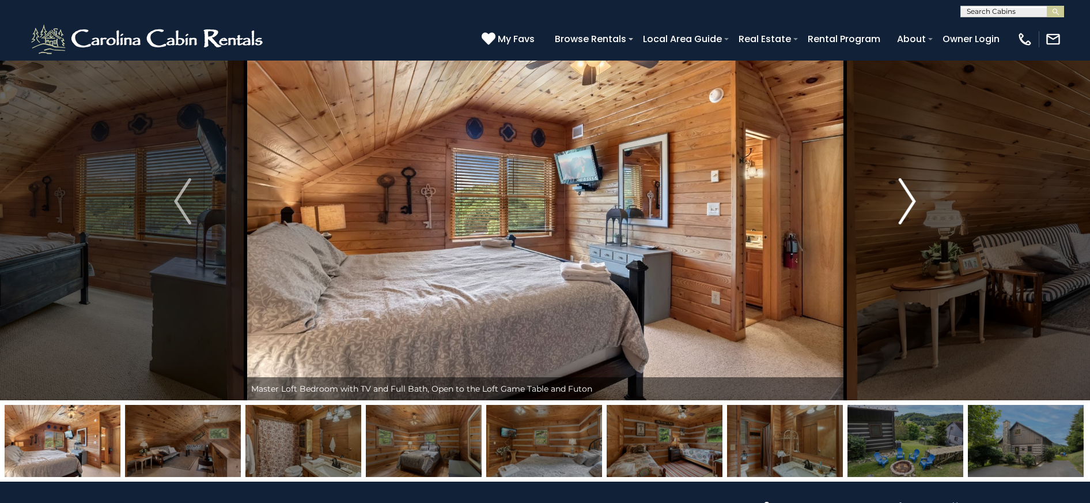
click at [898, 213] on button "Next" at bounding box center [907, 201] width 125 height 398
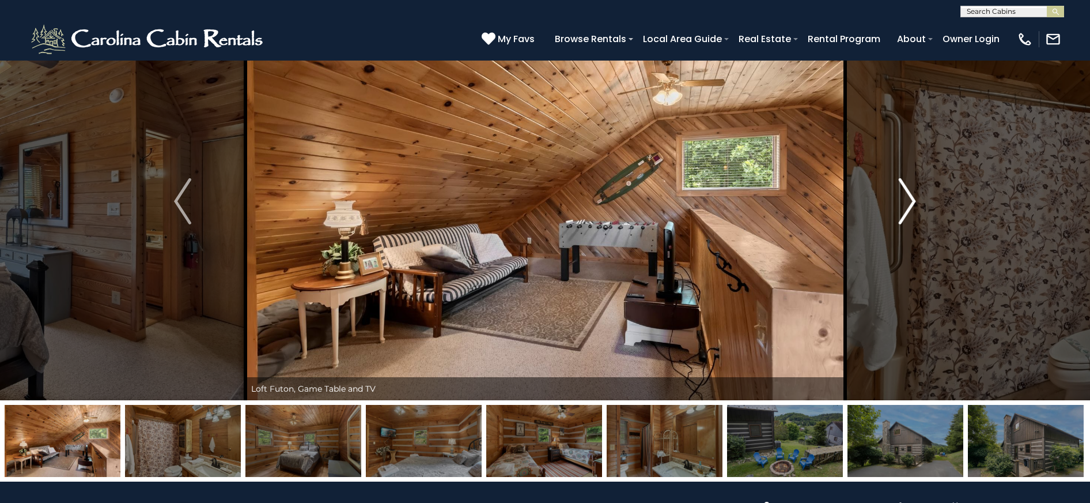
click at [898, 213] on button "Next" at bounding box center [907, 201] width 125 height 398
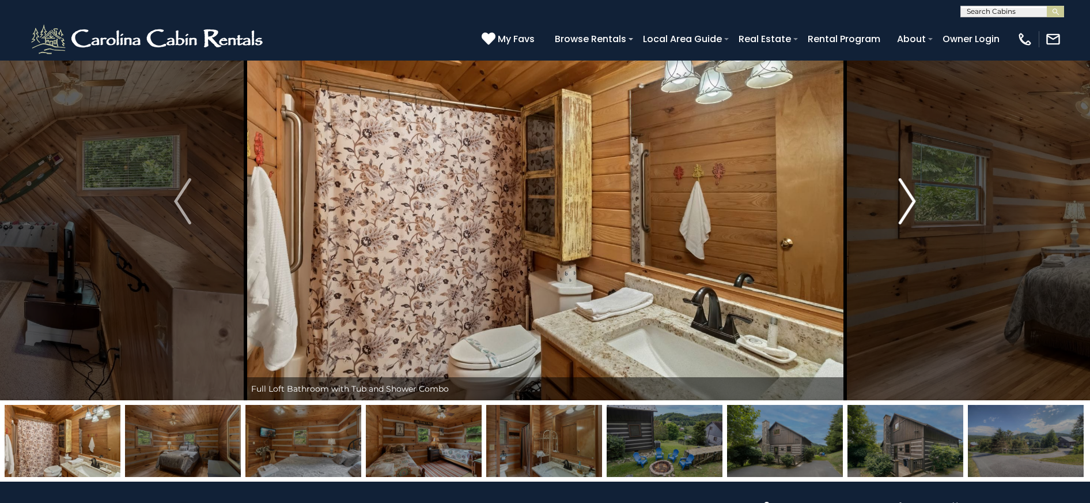
click at [898, 213] on button "Next" at bounding box center [907, 201] width 125 height 398
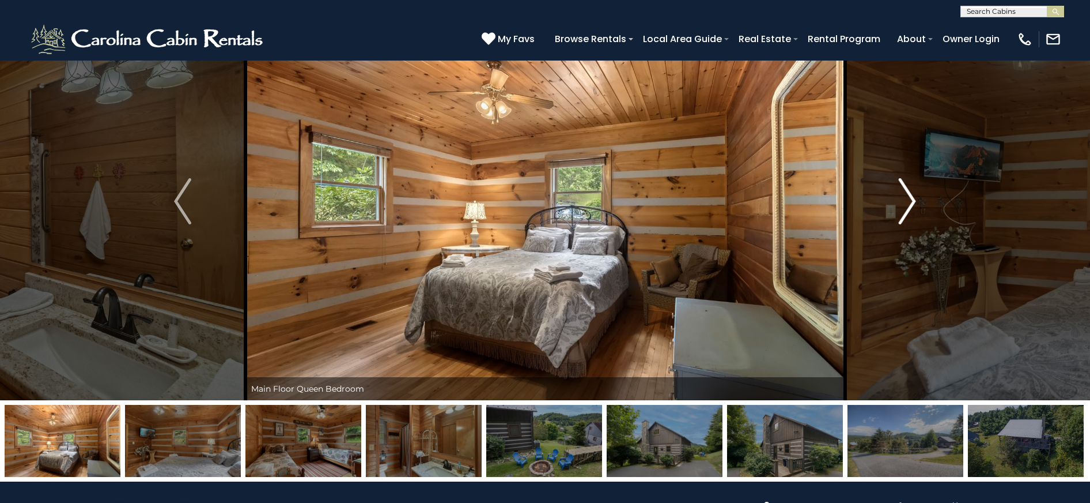
click at [898, 213] on button "Next" at bounding box center [907, 201] width 125 height 398
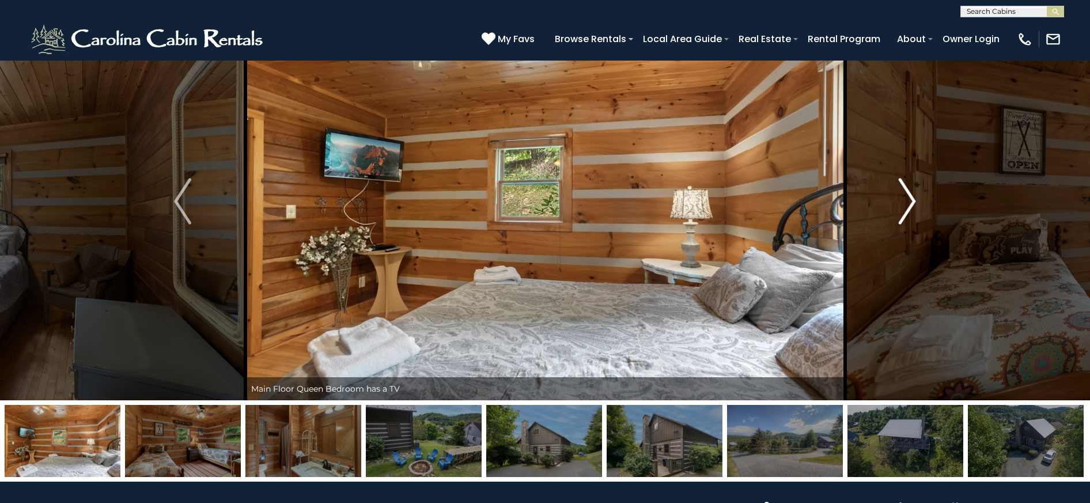
click at [898, 213] on button "Next" at bounding box center [907, 201] width 125 height 398
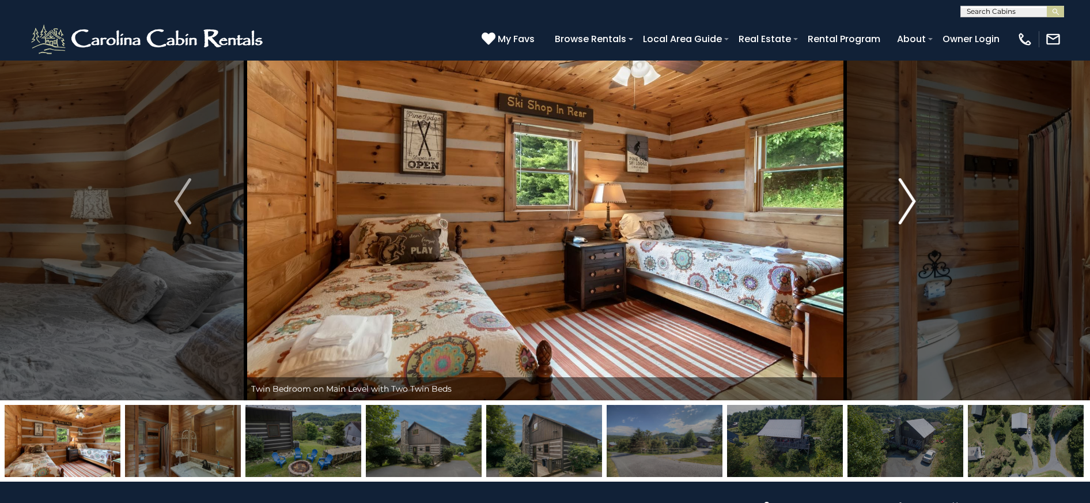
click at [898, 213] on button "Next" at bounding box center [907, 201] width 125 height 398
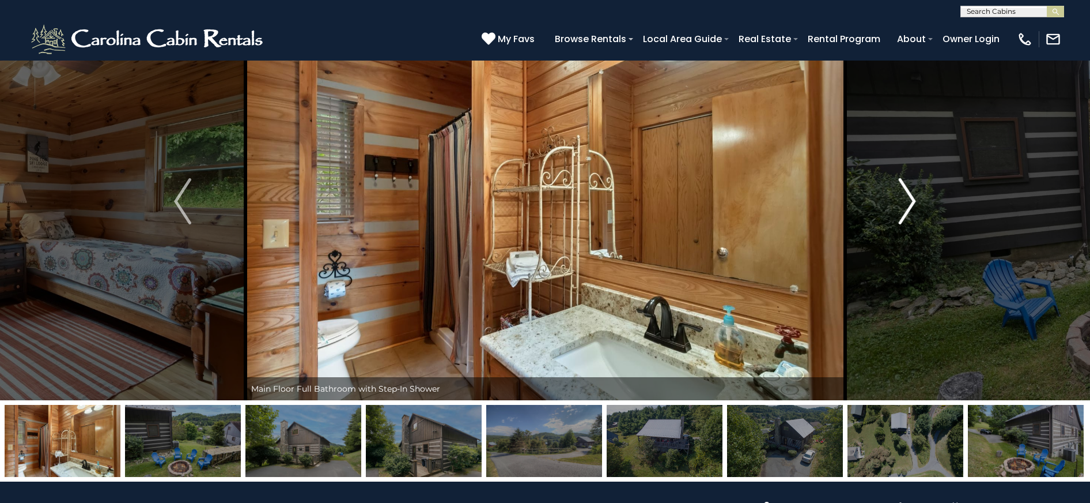
click at [898, 213] on button "Next" at bounding box center [907, 201] width 125 height 398
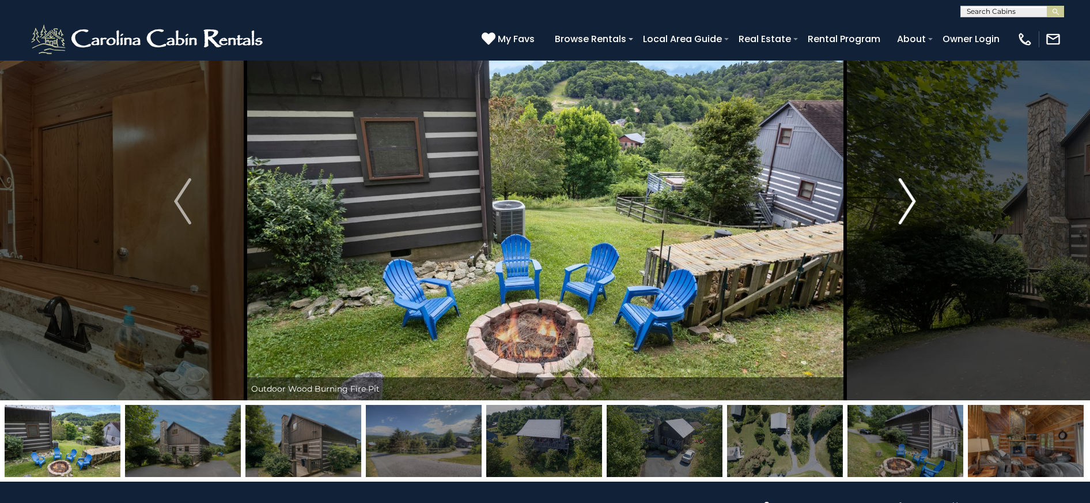
click at [898, 213] on button "Next" at bounding box center [907, 201] width 125 height 398
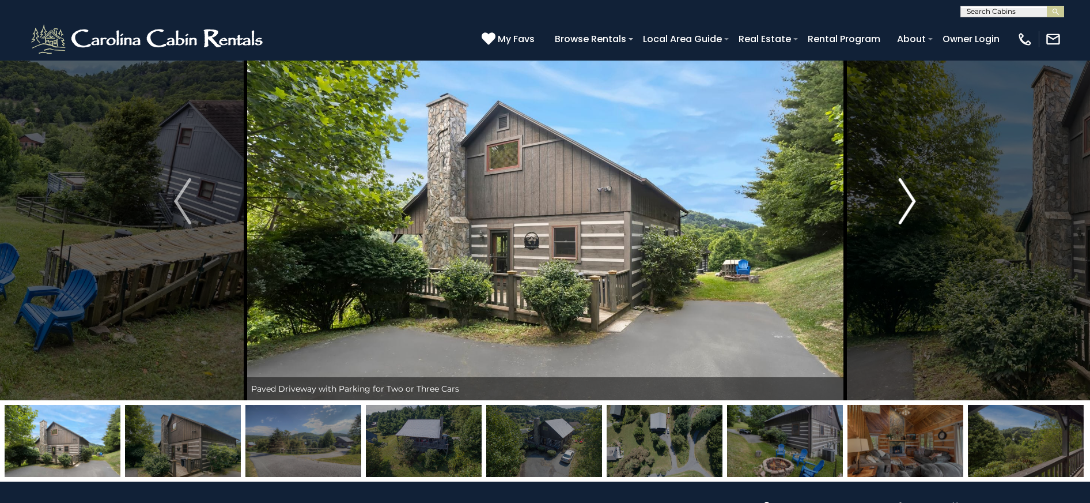
click at [898, 213] on button "Next" at bounding box center [907, 201] width 125 height 398
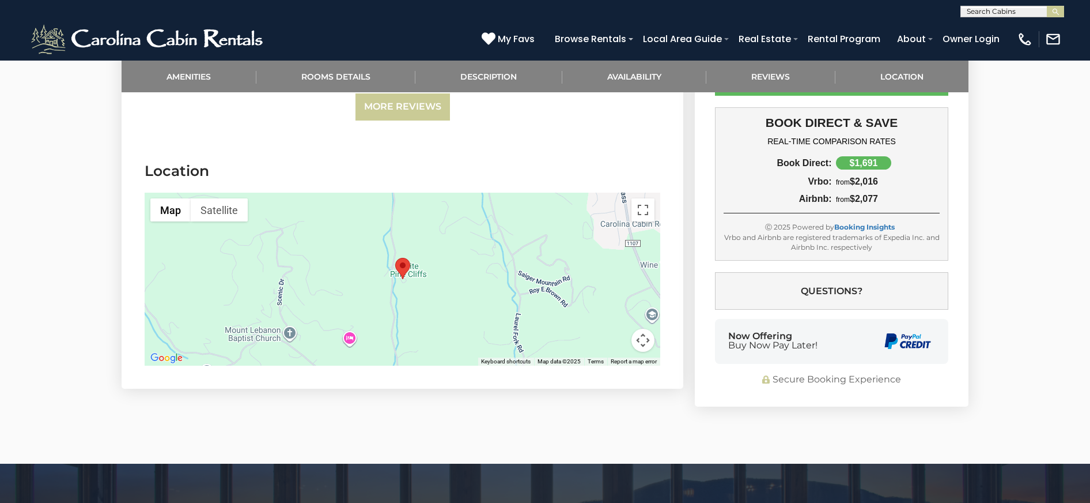
scroll to position [2824, 0]
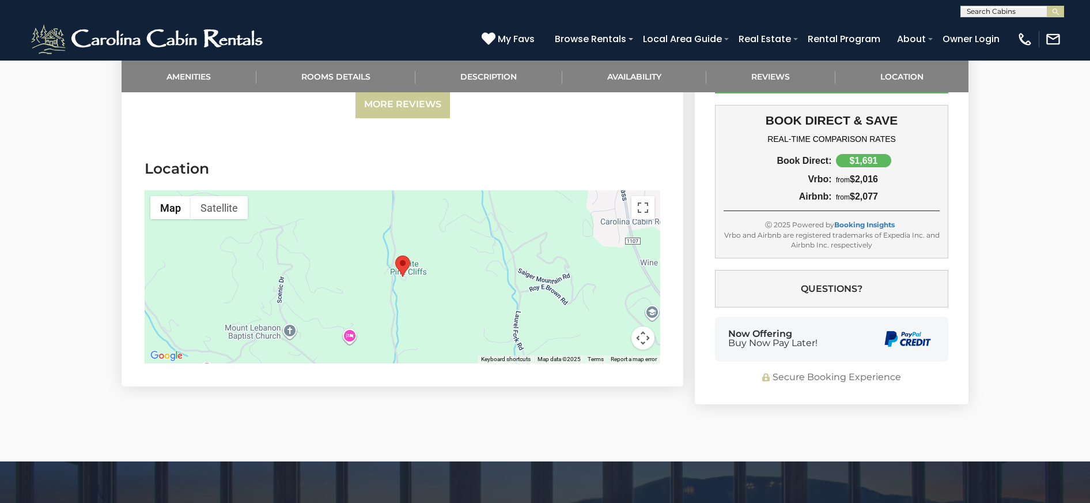
click at [397, 293] on div at bounding box center [403, 276] width 516 height 173
click at [219, 201] on button "Satellite" at bounding box center [219, 207] width 57 height 23
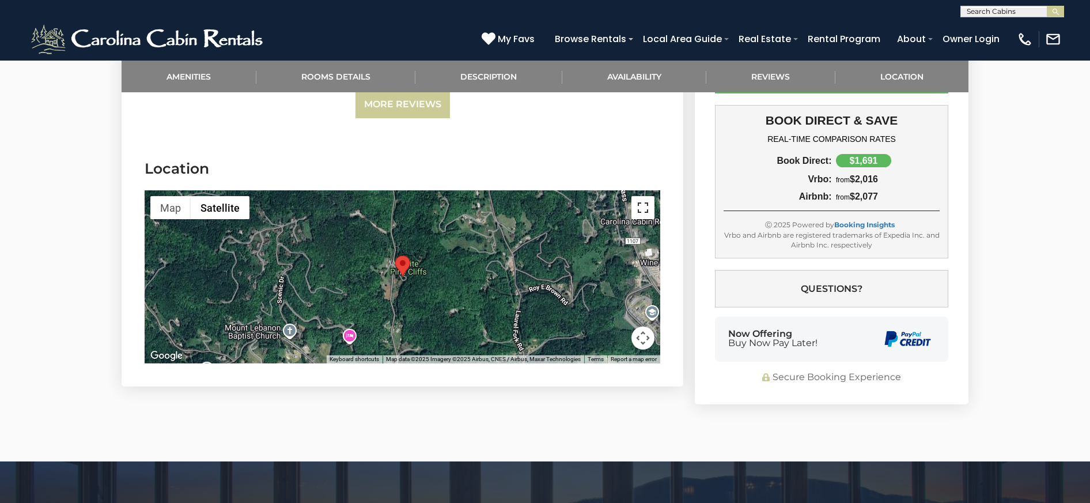
click at [647, 196] on button "Toggle fullscreen view" at bounding box center [643, 207] width 23 height 23
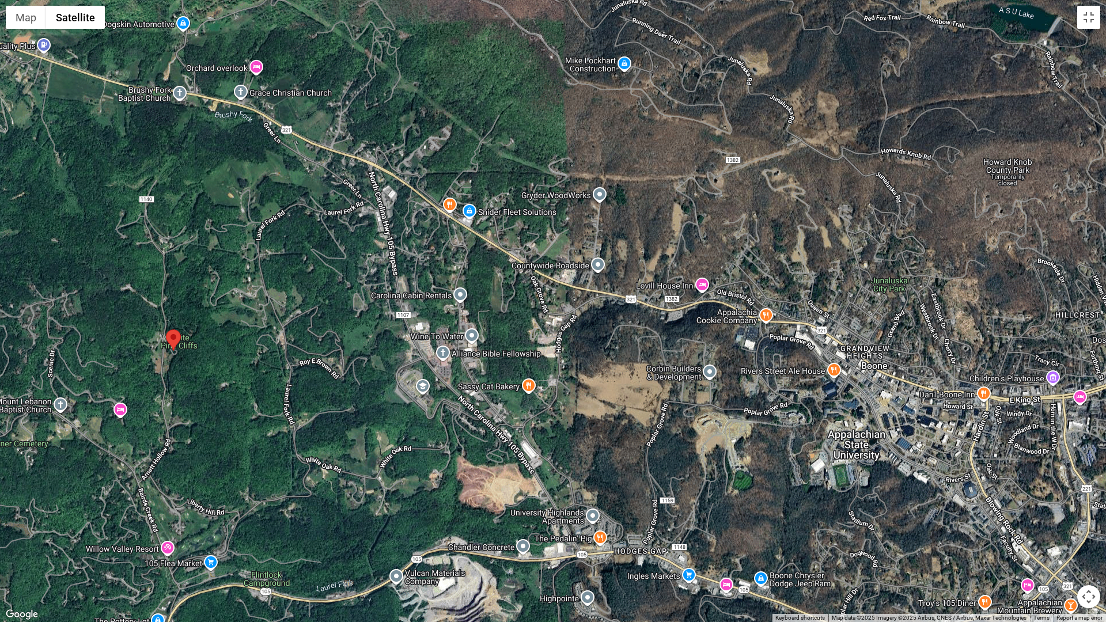
drag, startPoint x: 707, startPoint y: 375, endPoint x: 328, endPoint y: 417, distance: 381.5
click at [328, 417] on div at bounding box center [553, 311] width 1106 height 622
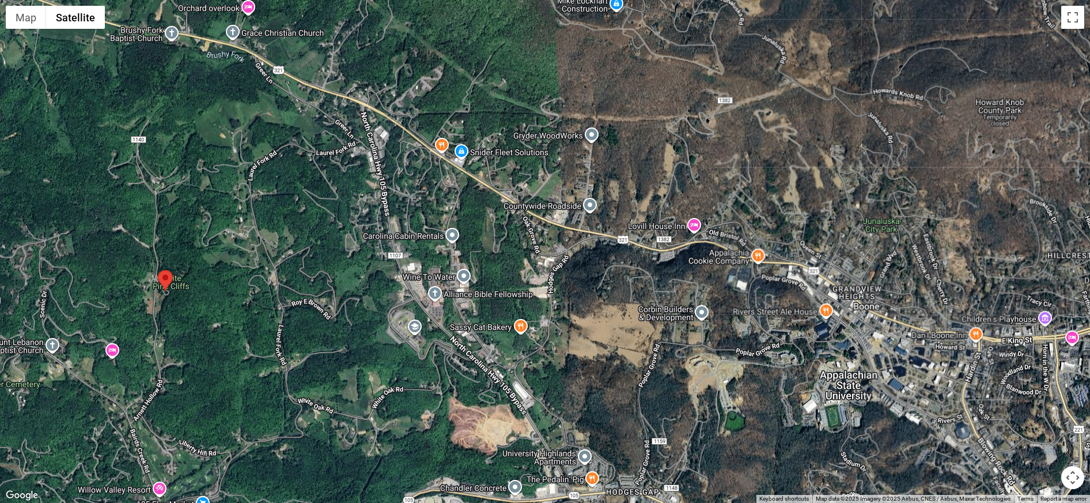
scroll to position [2478, 0]
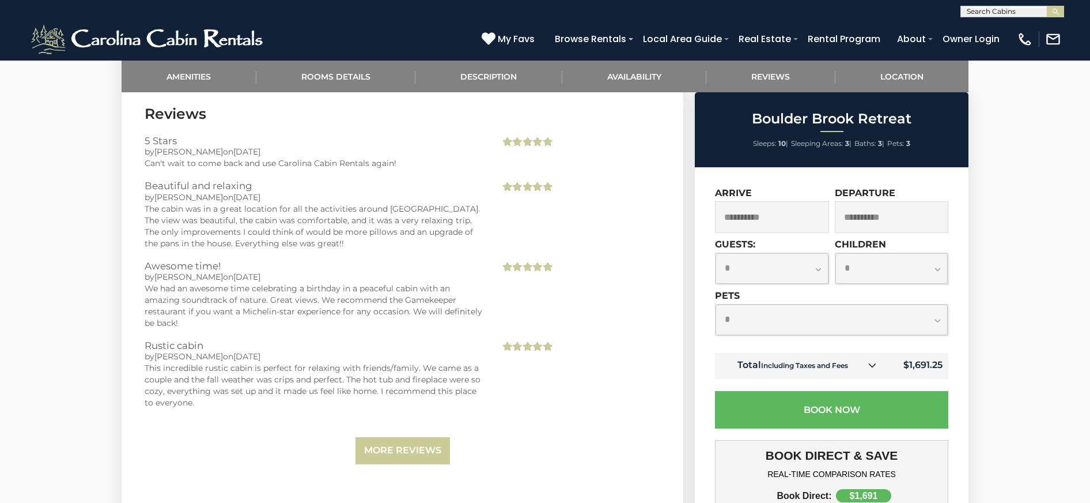
click at [822, 269] on select "**********" at bounding box center [772, 268] width 113 height 31
select select "*"
click at [716, 253] on select "**********" at bounding box center [772, 268] width 113 height 31
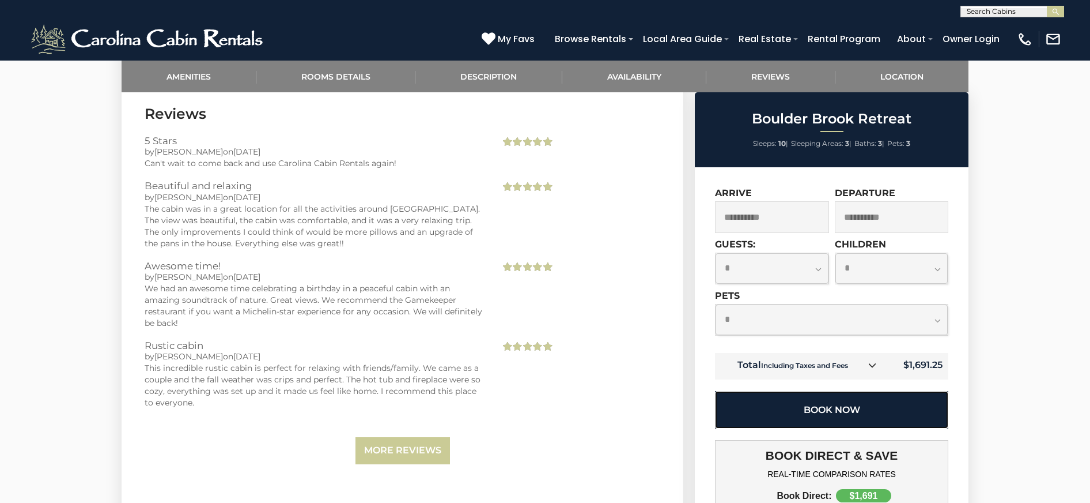
click at [777, 409] on button "Book Now" at bounding box center [831, 409] width 233 height 37
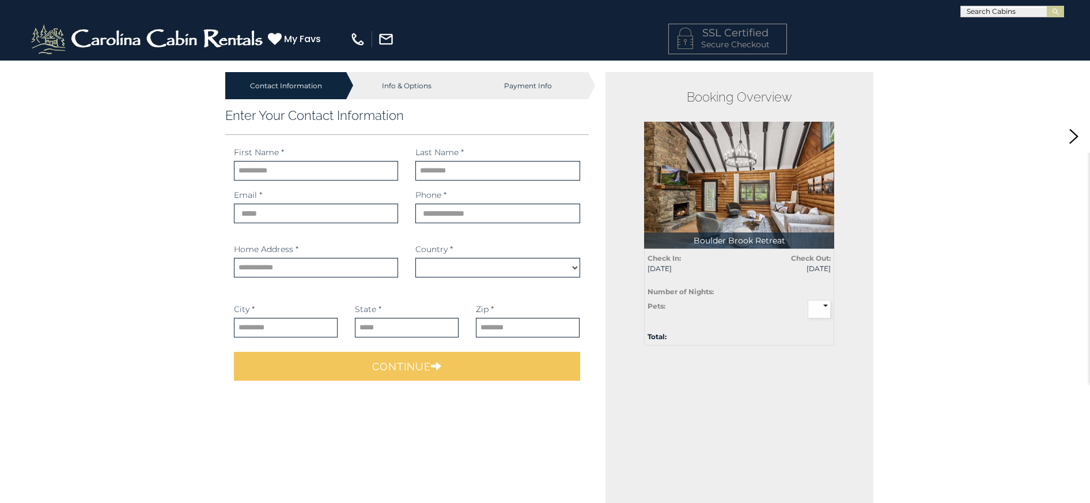
select select "*********"
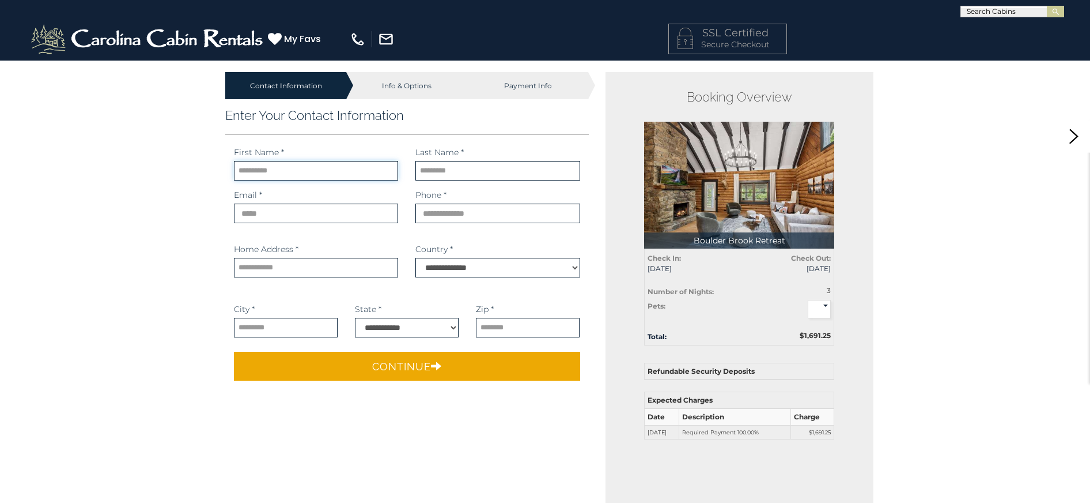
click at [282, 170] on input "text" at bounding box center [316, 171] width 164 height 20
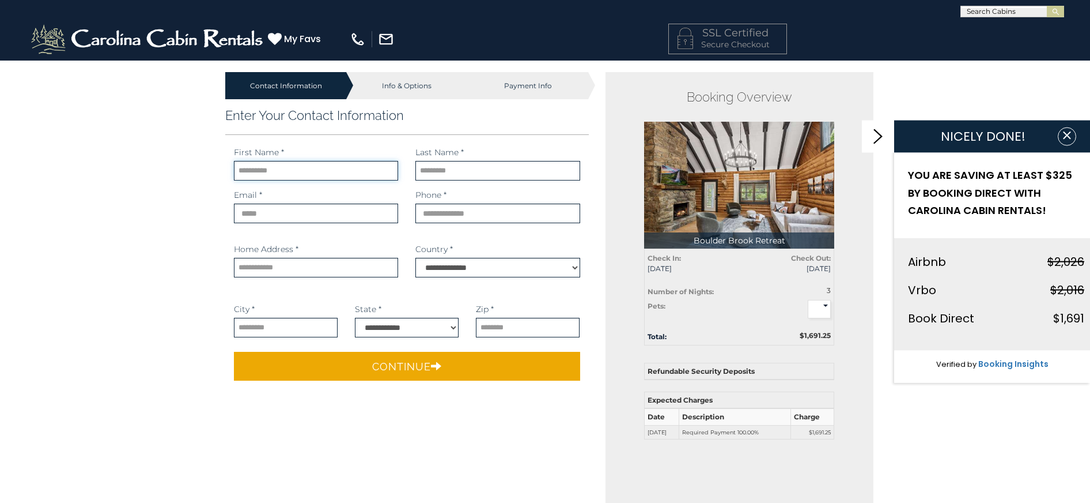
type input "********"
type input "*****"
type input "**********"
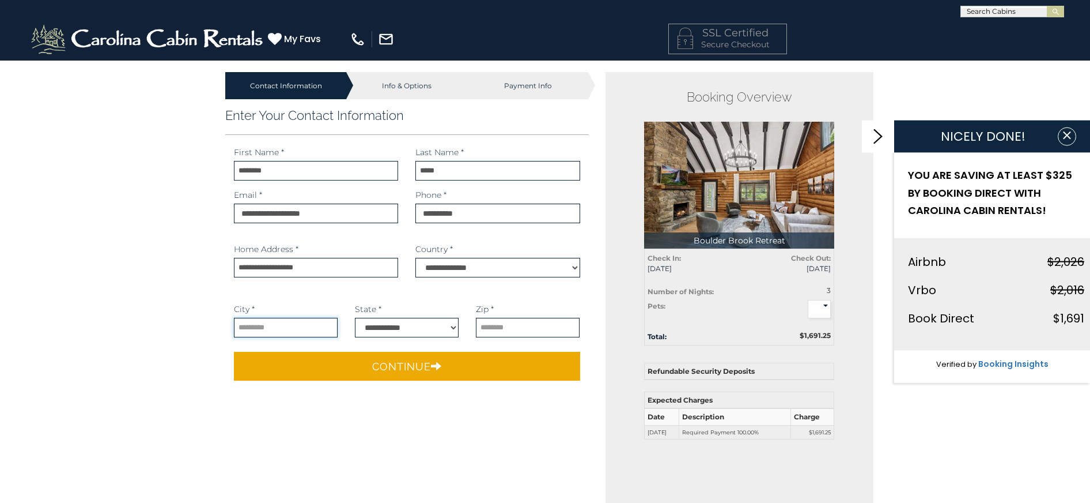
type input "**********"
select select "**"
type input "*****"
click at [275, 327] on input "**********" at bounding box center [286, 328] width 104 height 20
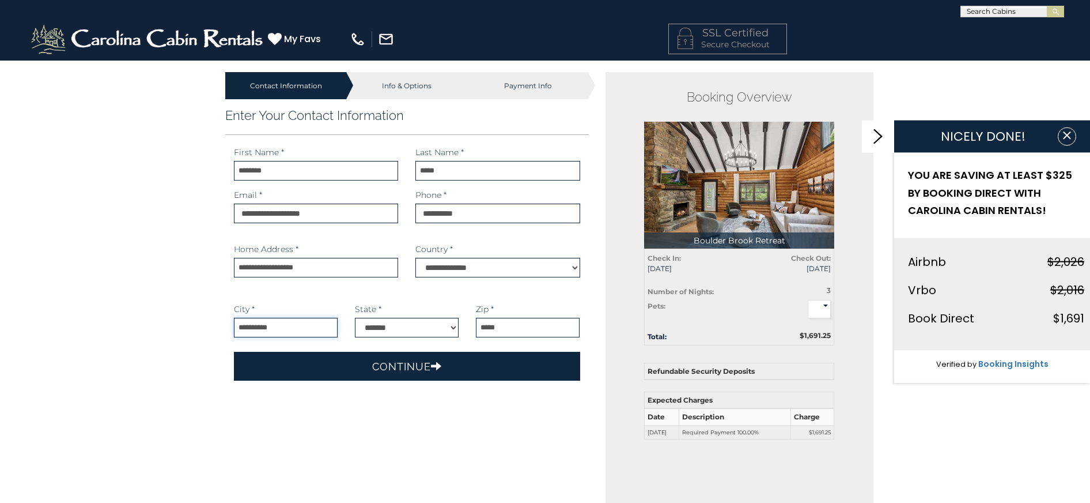
type input "**********"
click at [372, 363] on button "Continue" at bounding box center [407, 366] width 346 height 29
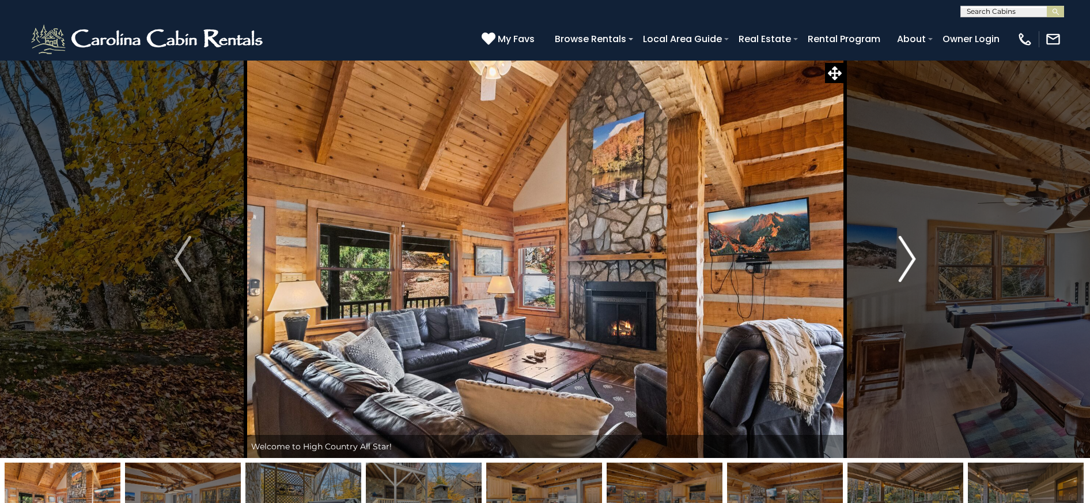
click at [904, 266] on img "Next" at bounding box center [907, 259] width 17 height 46
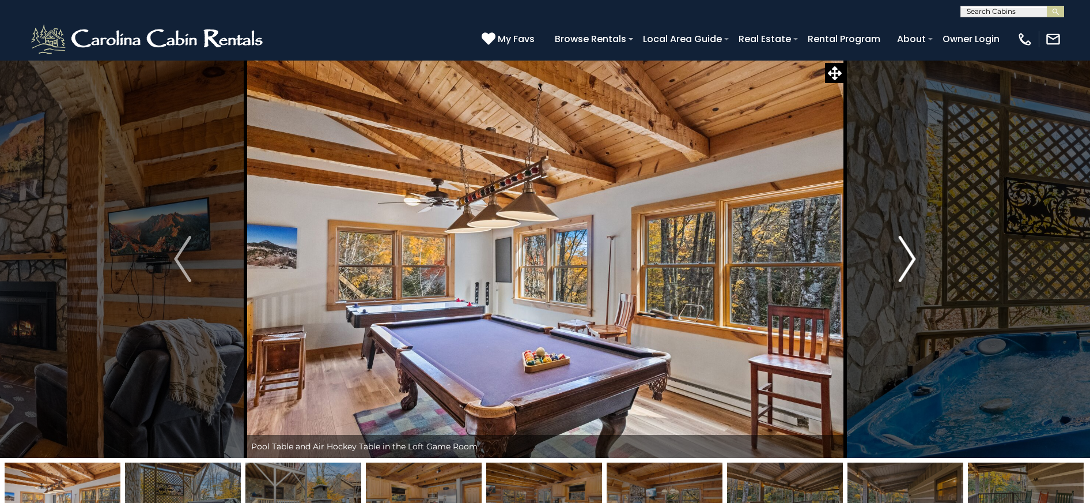
click at [904, 266] on img "Next" at bounding box center [907, 259] width 17 height 46
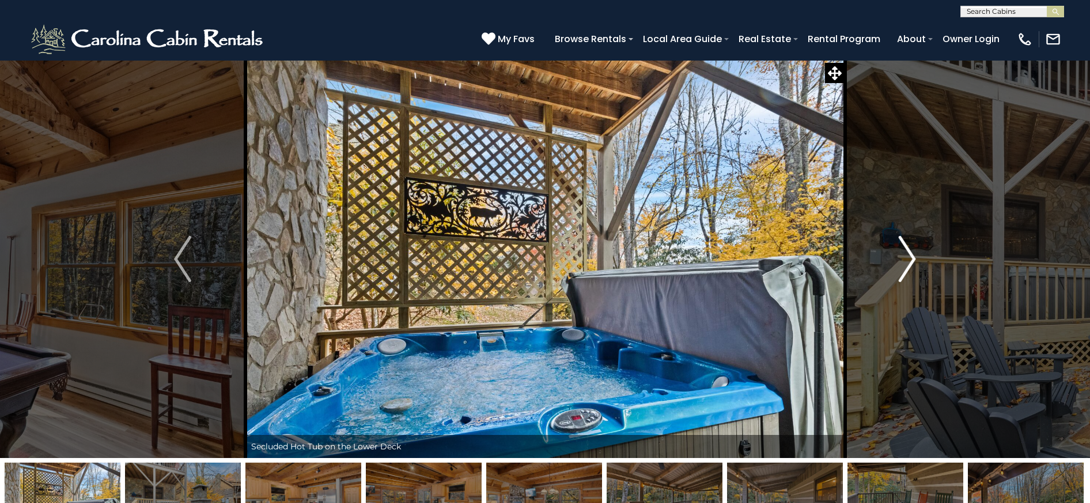
click at [904, 266] on img "Next" at bounding box center [907, 259] width 17 height 46
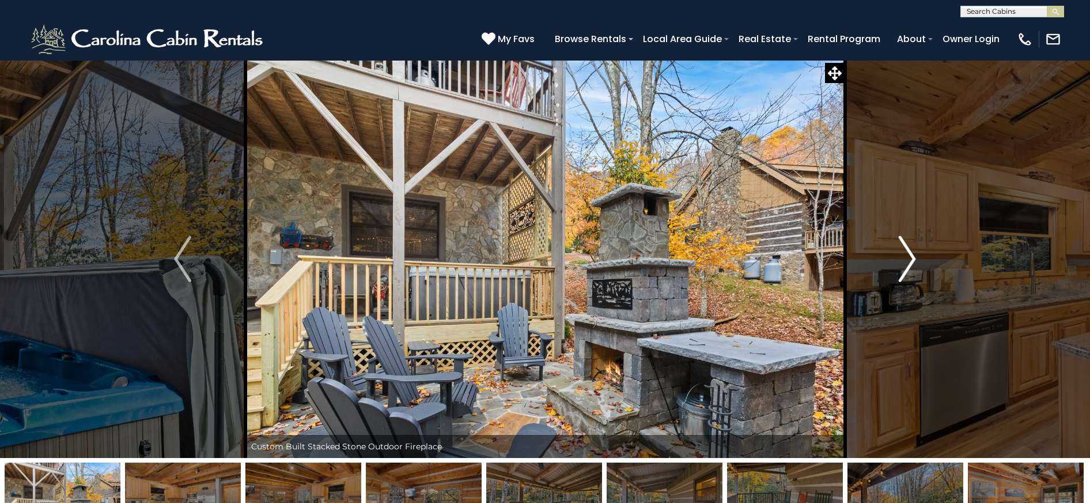
click at [904, 266] on img "Next" at bounding box center [907, 259] width 17 height 46
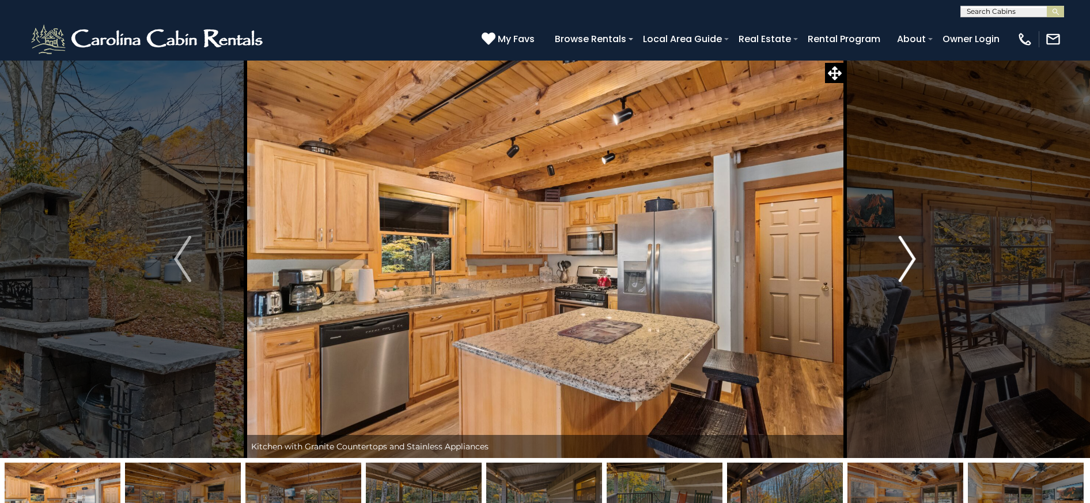
click at [904, 266] on img "Next" at bounding box center [907, 259] width 17 height 46
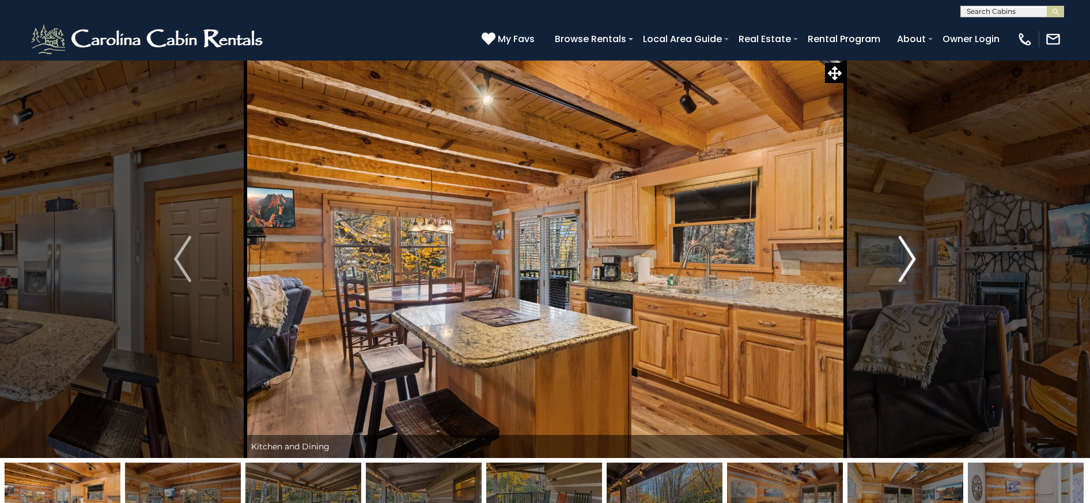
click at [904, 266] on img "Next" at bounding box center [907, 259] width 17 height 46
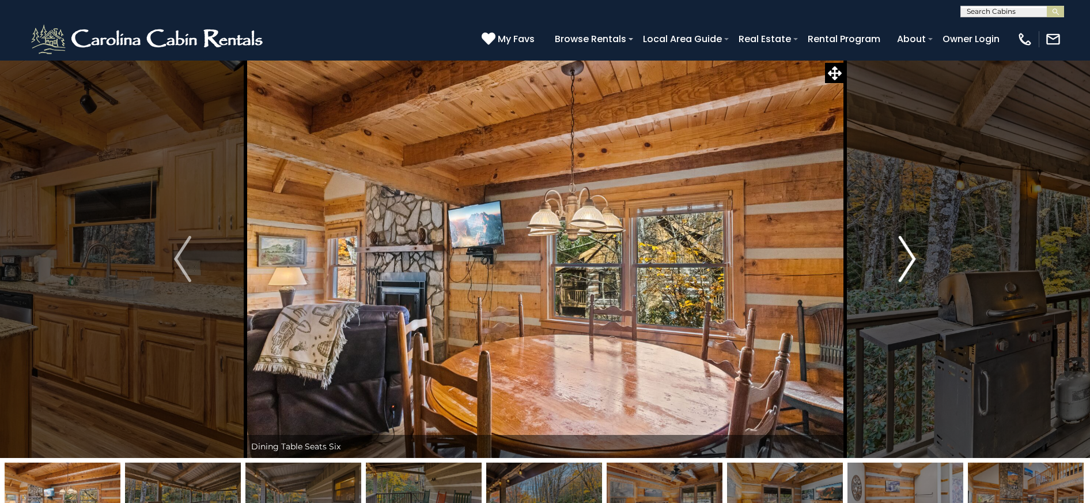
click at [904, 266] on img "Next" at bounding box center [907, 259] width 17 height 46
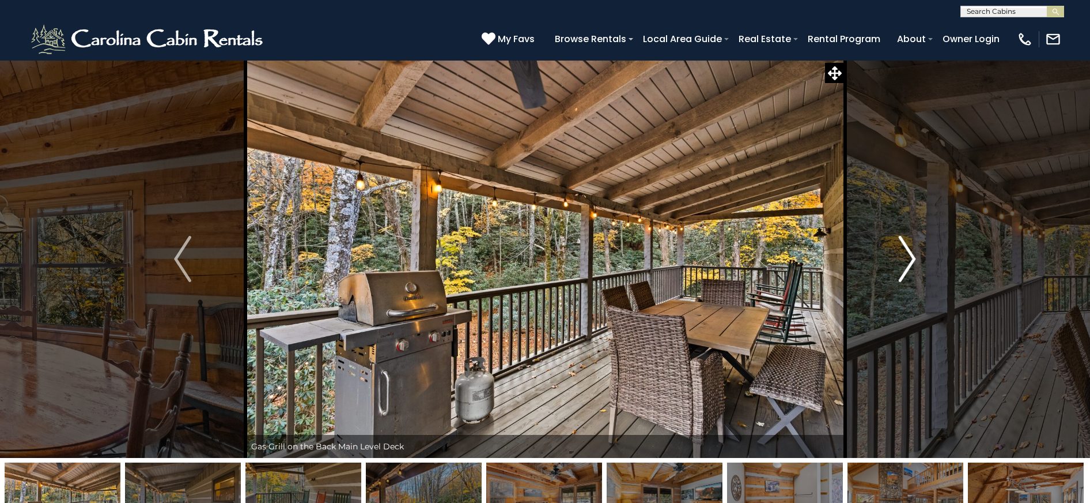
click at [904, 266] on img "Next" at bounding box center [907, 259] width 17 height 46
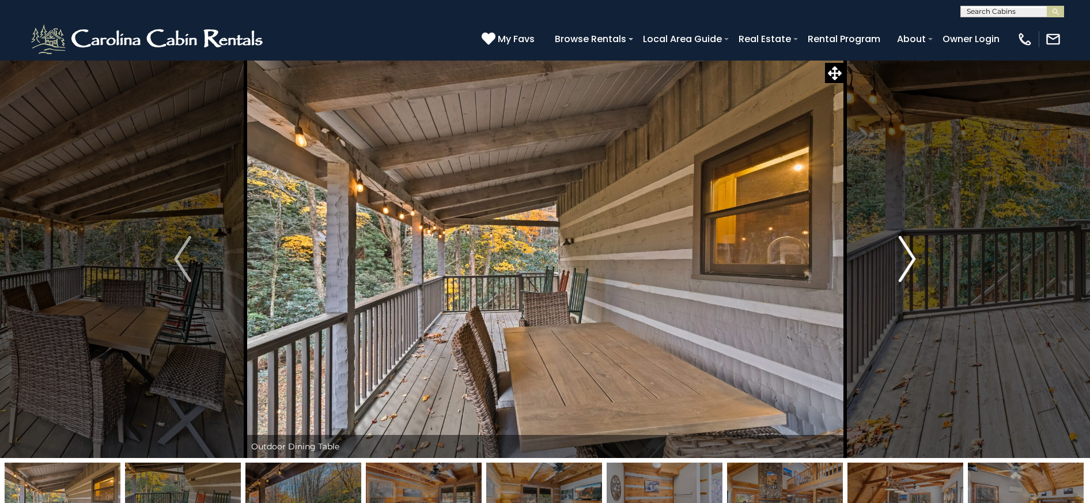
click at [904, 266] on img "Next" at bounding box center [907, 259] width 17 height 46
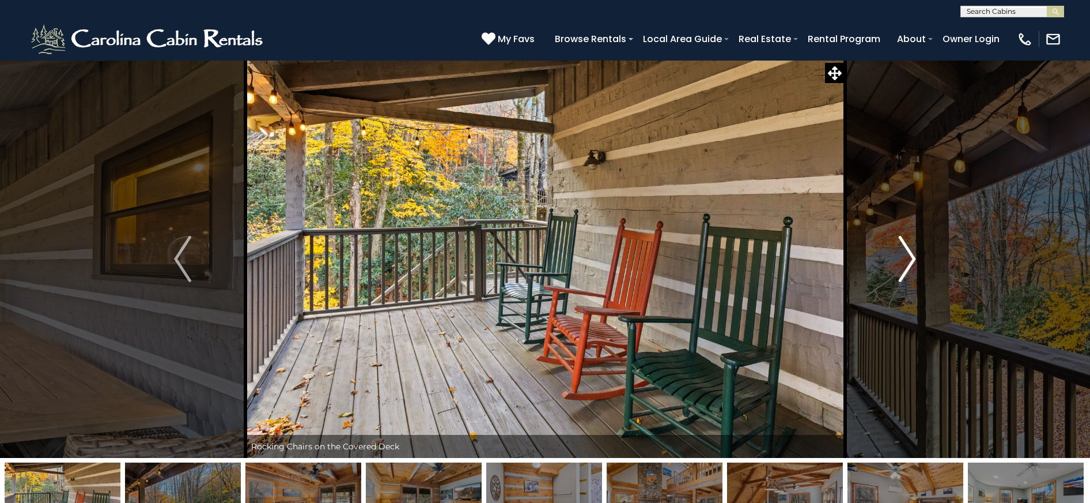
click at [904, 266] on img "Next" at bounding box center [907, 259] width 17 height 46
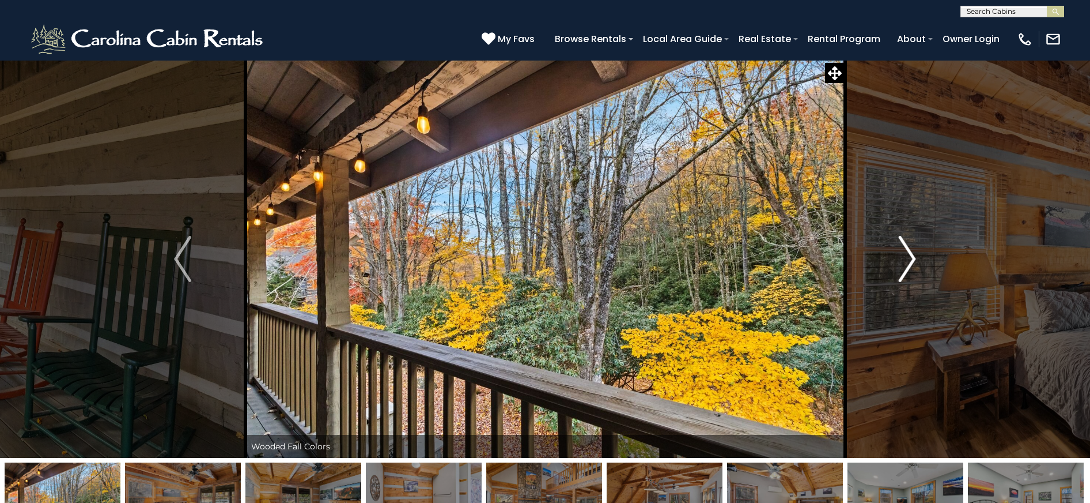
click at [904, 266] on img "Next" at bounding box center [907, 259] width 17 height 46
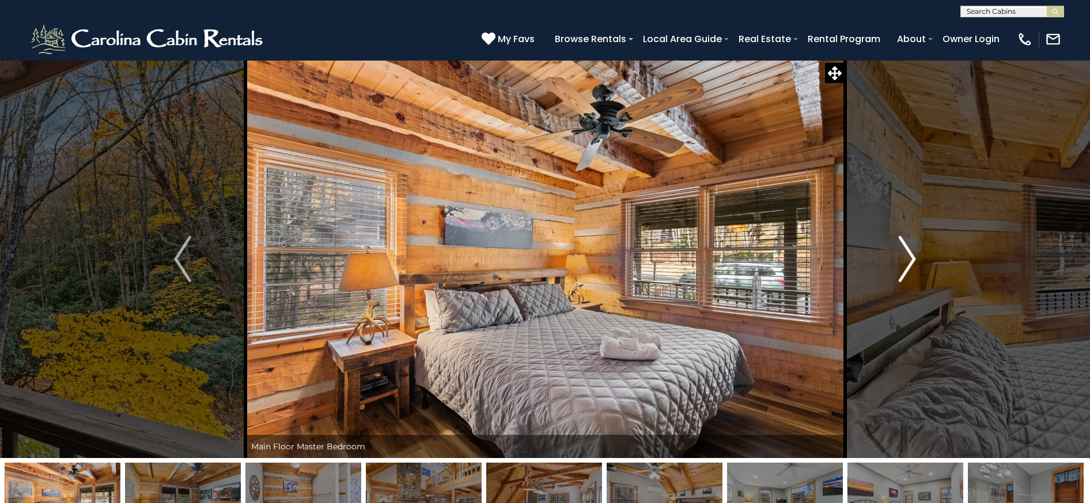
click at [904, 266] on img "Next" at bounding box center [907, 259] width 17 height 46
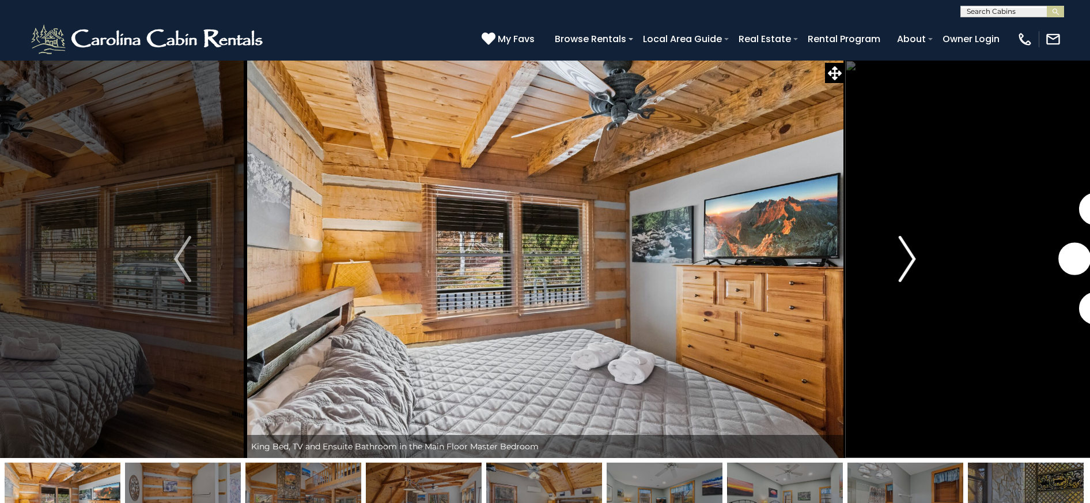
click at [904, 266] on img "Next" at bounding box center [907, 259] width 17 height 46
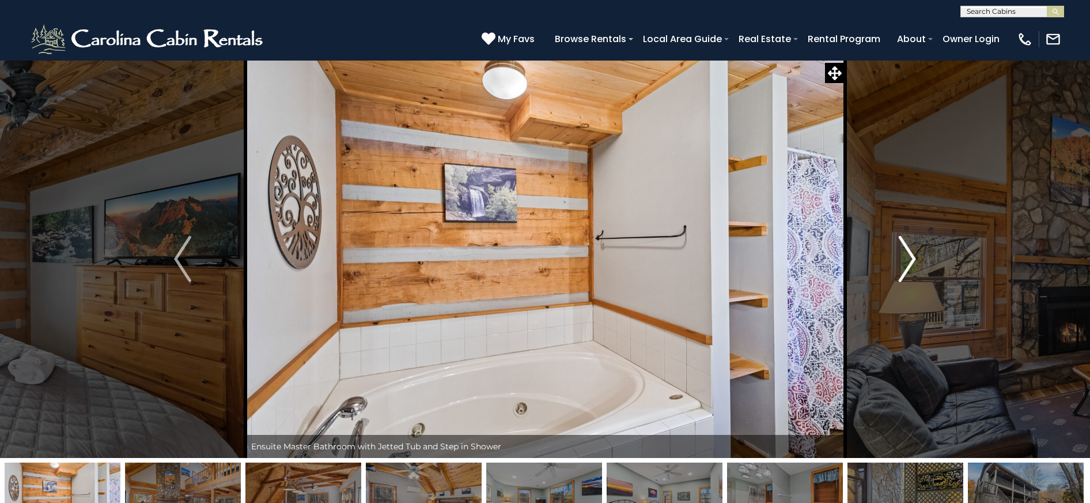
click at [904, 266] on img "Next" at bounding box center [907, 259] width 17 height 46
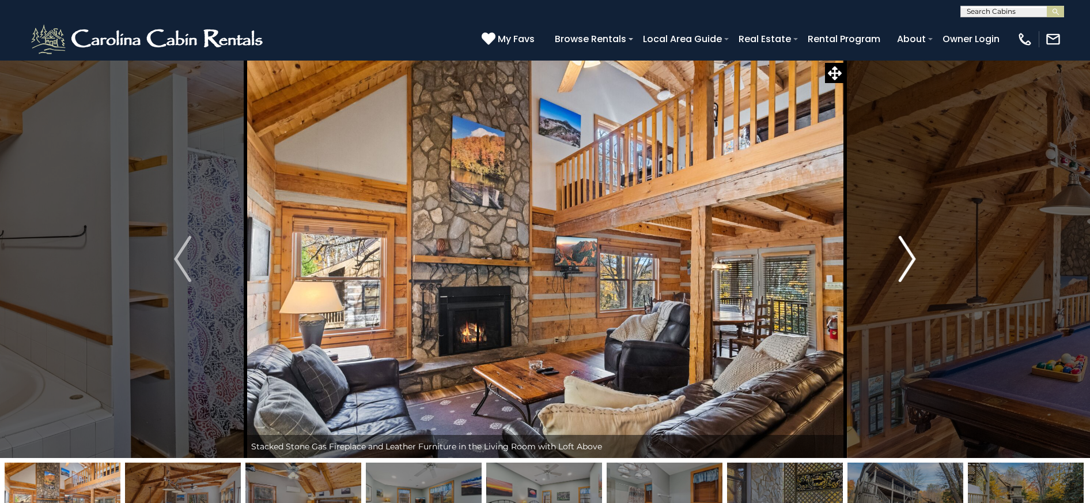
click at [904, 266] on img "Next" at bounding box center [907, 259] width 17 height 46
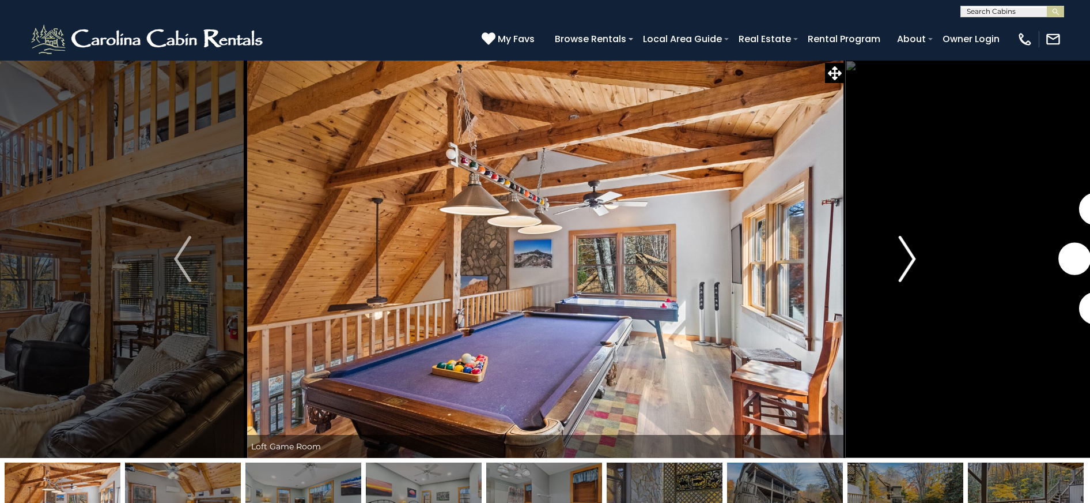
click at [904, 266] on img "Next" at bounding box center [907, 259] width 17 height 46
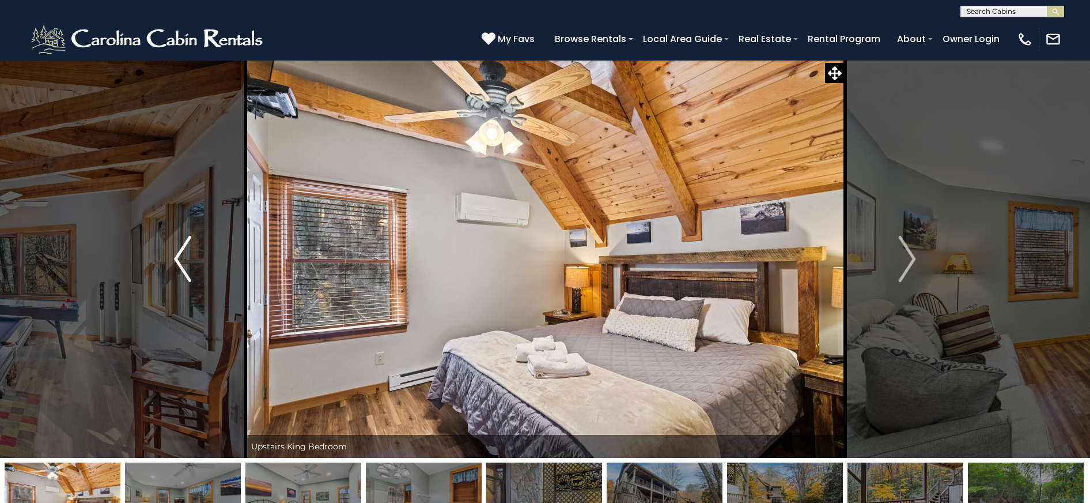
click at [164, 244] on button "Previous" at bounding box center [182, 259] width 125 height 398
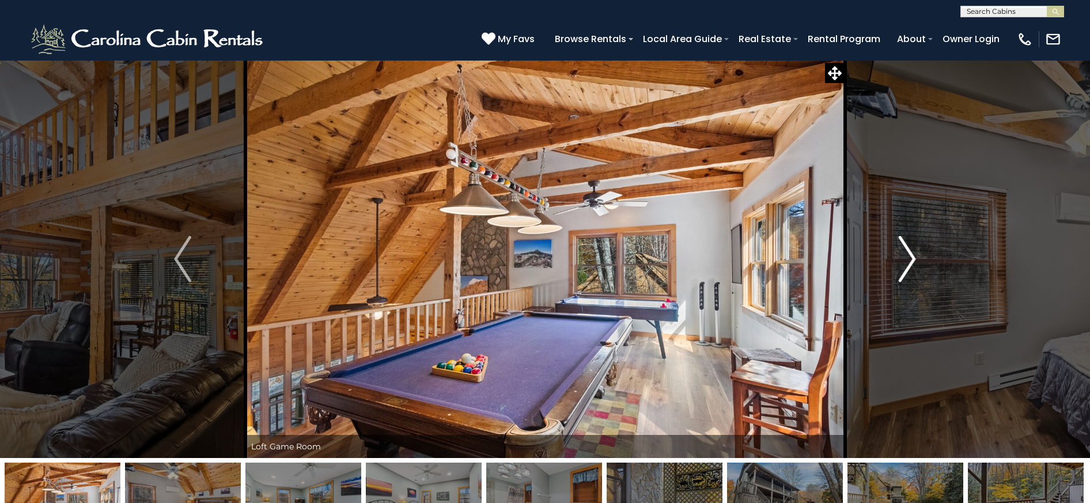
click at [908, 274] on img "Next" at bounding box center [907, 259] width 17 height 46
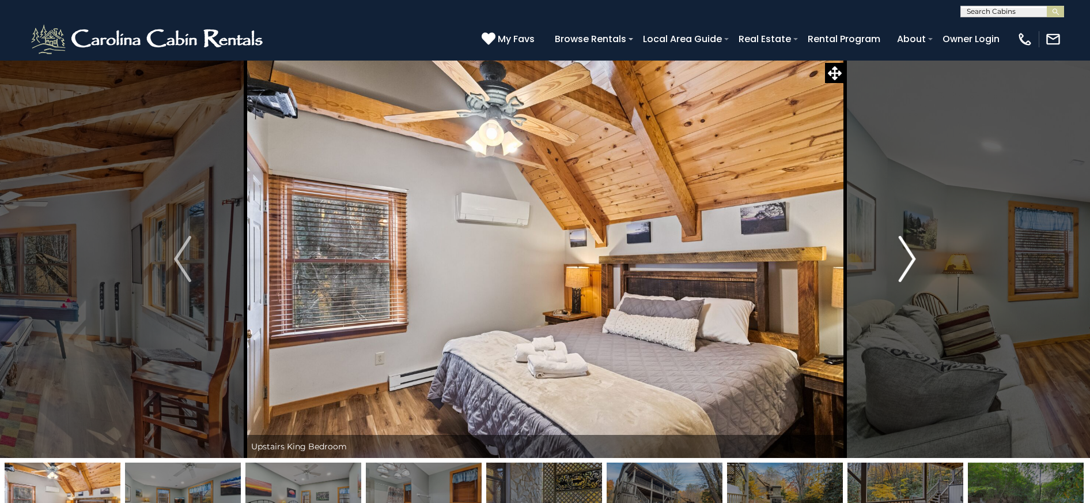
click at [908, 274] on img "Next" at bounding box center [907, 259] width 17 height 46
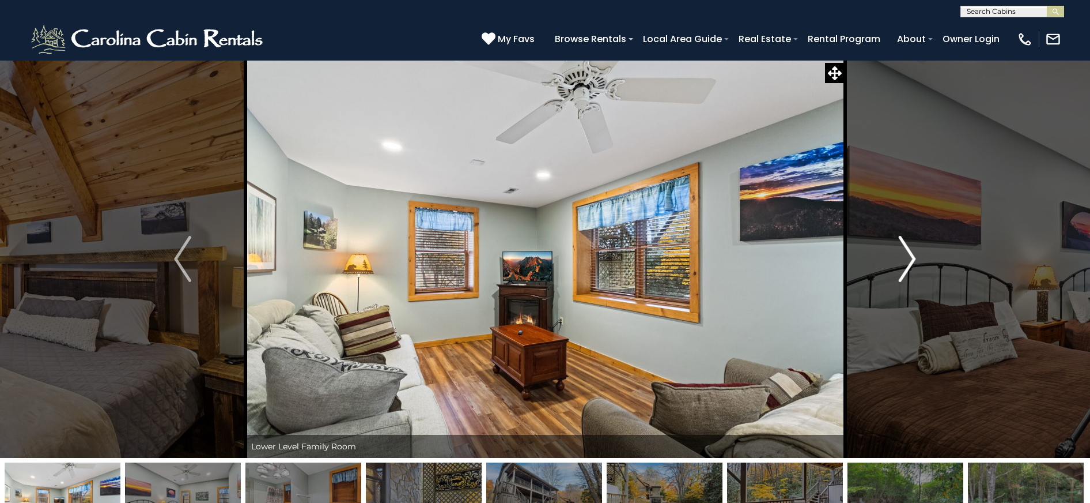
click at [908, 274] on img "Next" at bounding box center [907, 259] width 17 height 46
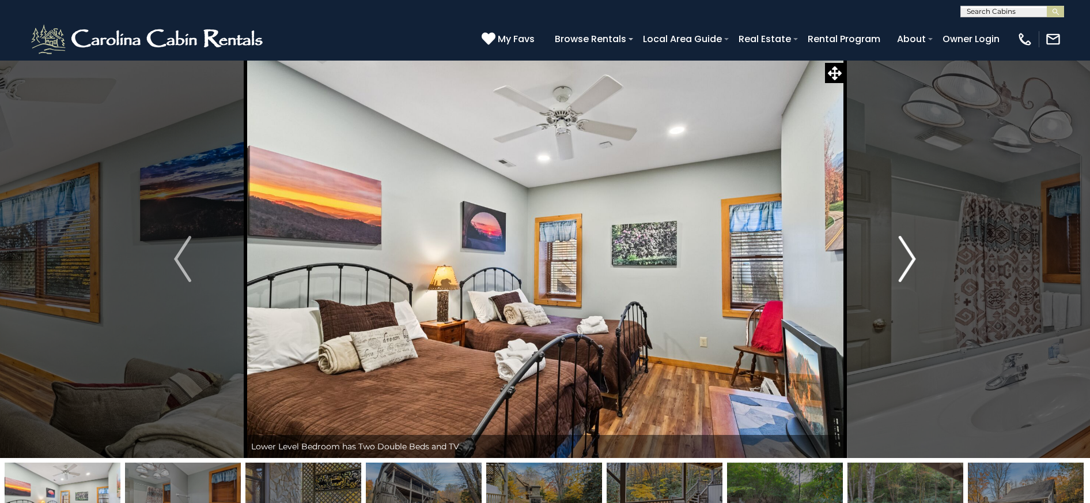
click at [908, 274] on img "Next" at bounding box center [907, 259] width 17 height 46
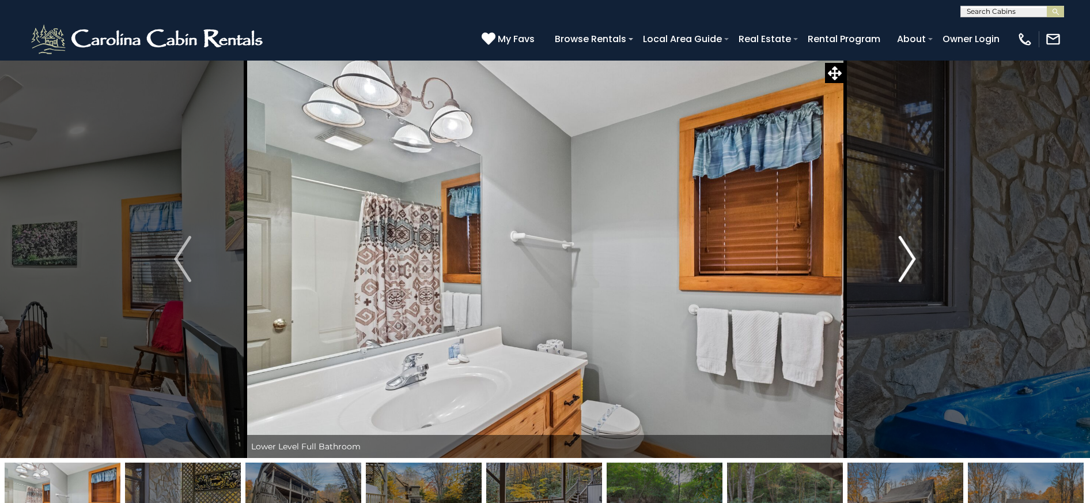
click at [908, 274] on img "Next" at bounding box center [907, 259] width 17 height 46
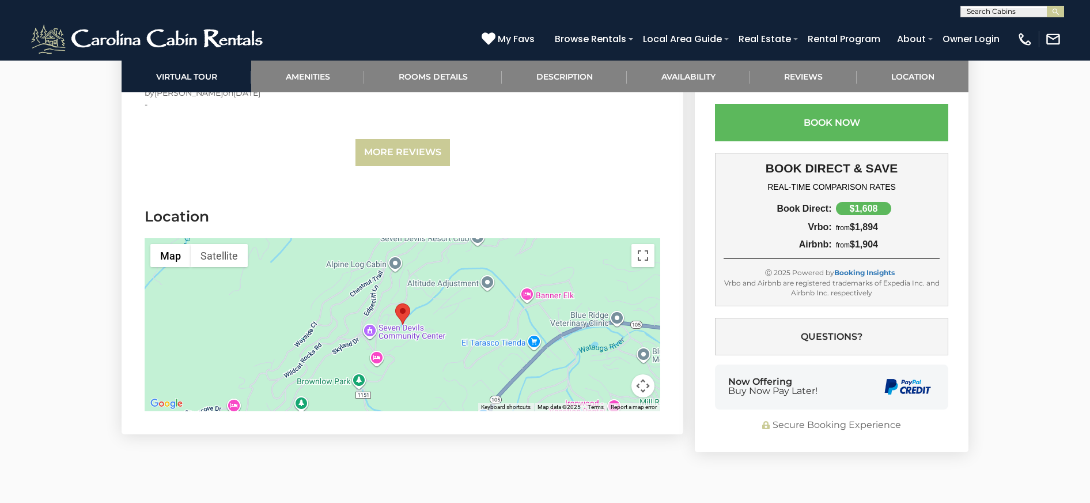
scroll to position [2824, 0]
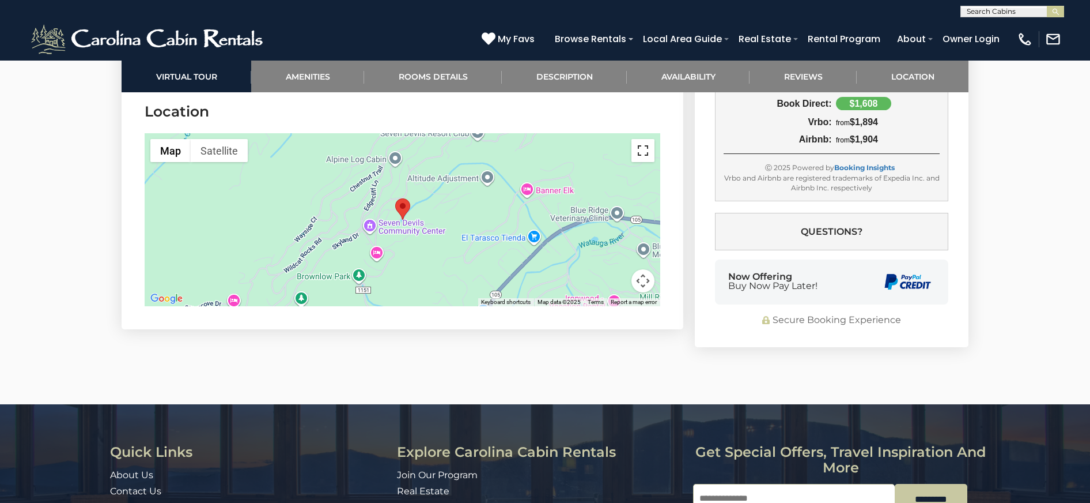
click at [646, 152] on button "Toggle fullscreen view" at bounding box center [643, 150] width 23 height 23
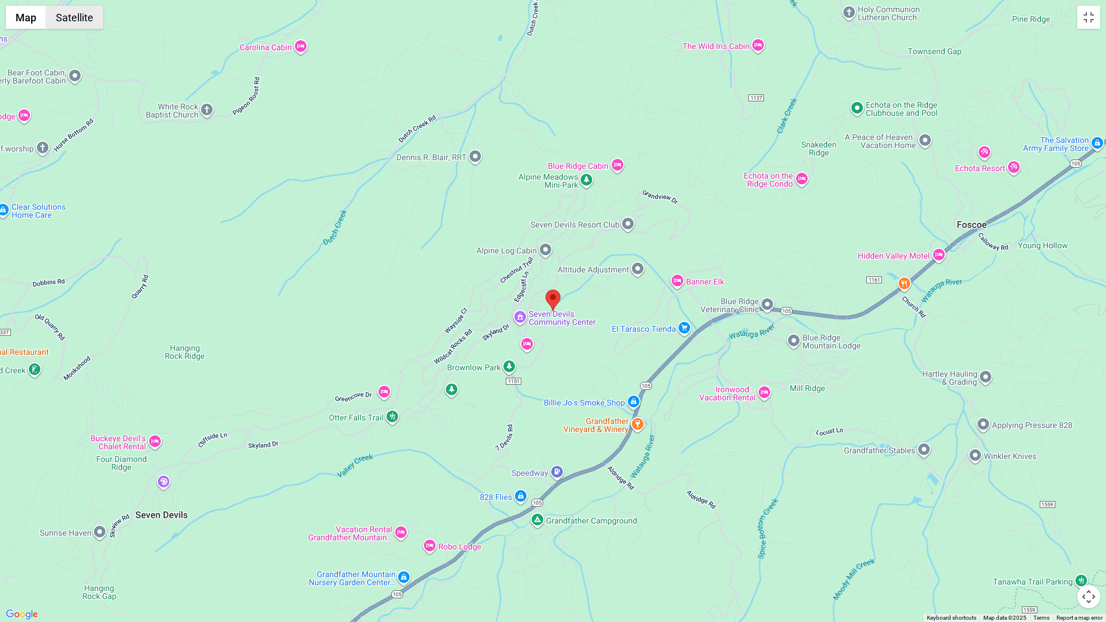
click at [67, 20] on button "Satellite" at bounding box center [74, 17] width 57 height 23
